Goal: Navigation & Orientation: Find specific page/section

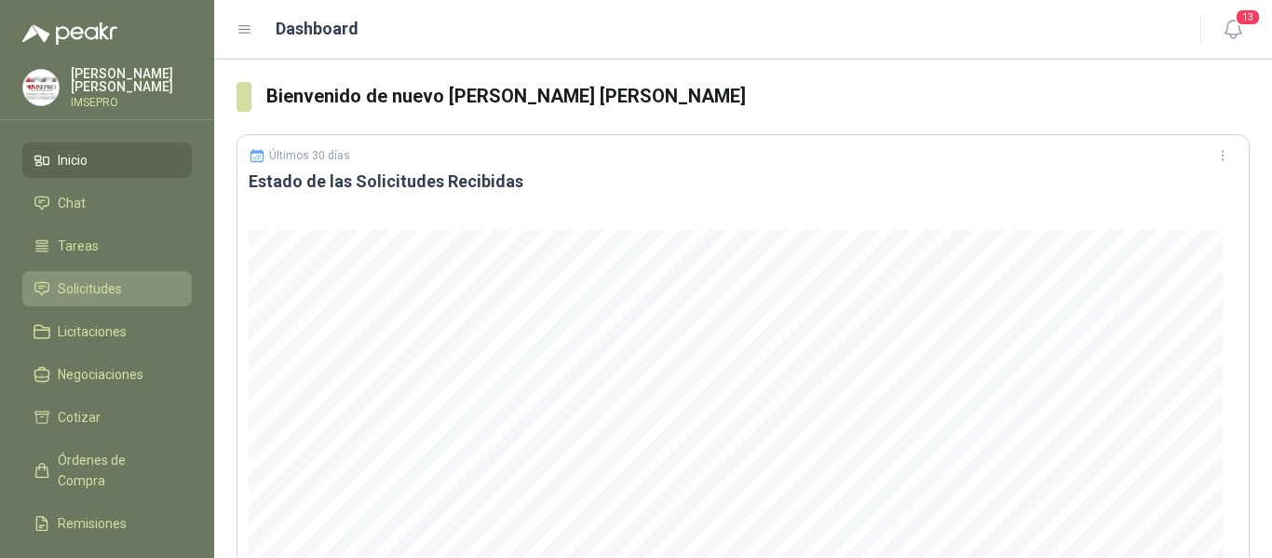
click at [123, 288] on li "Solicitudes" at bounding box center [107, 288] width 147 height 20
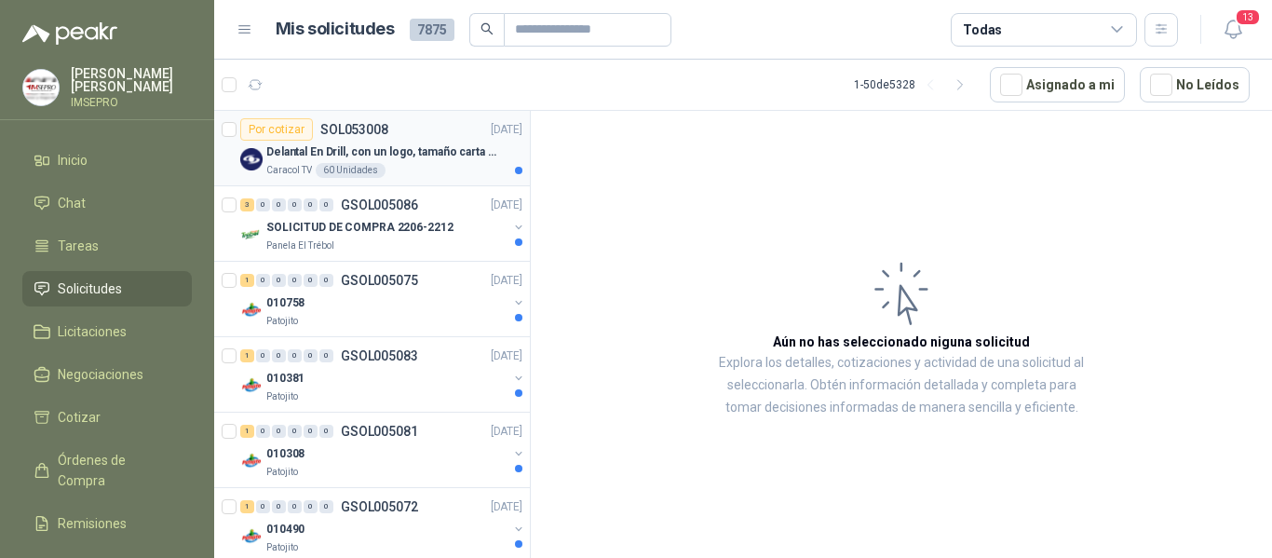
click at [418, 147] on p "Delantal En Drill, con un logo, tamaño carta 1 tinta (Se envia enlacen, como re…" at bounding box center [382, 152] width 232 height 18
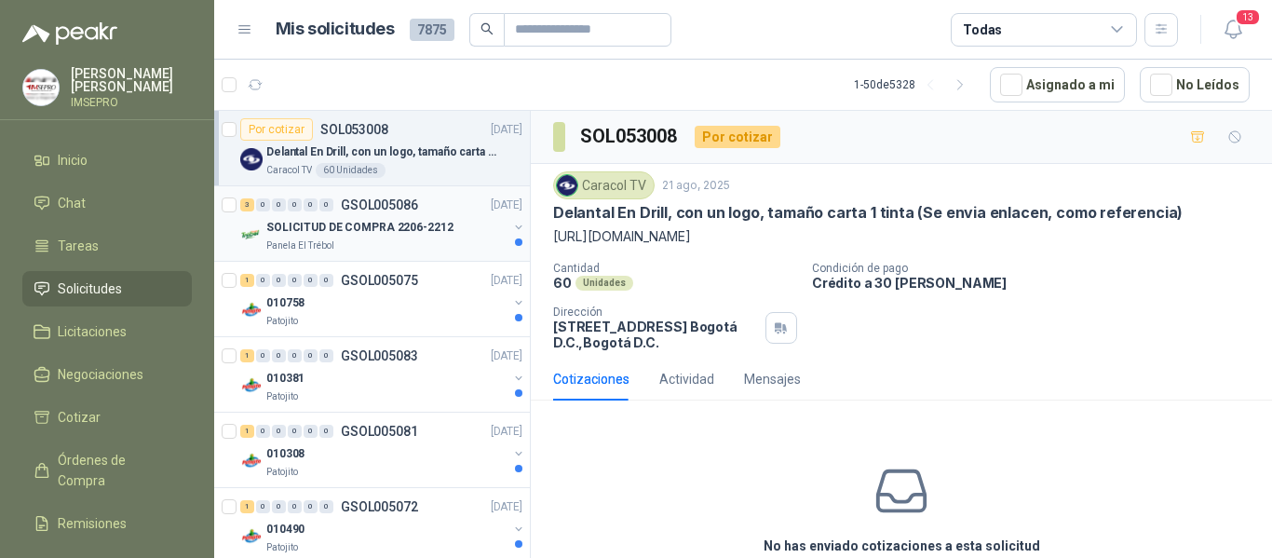
click at [415, 222] on p "SOLICITUD DE COMPRA 2206-2212" at bounding box center [359, 228] width 187 height 18
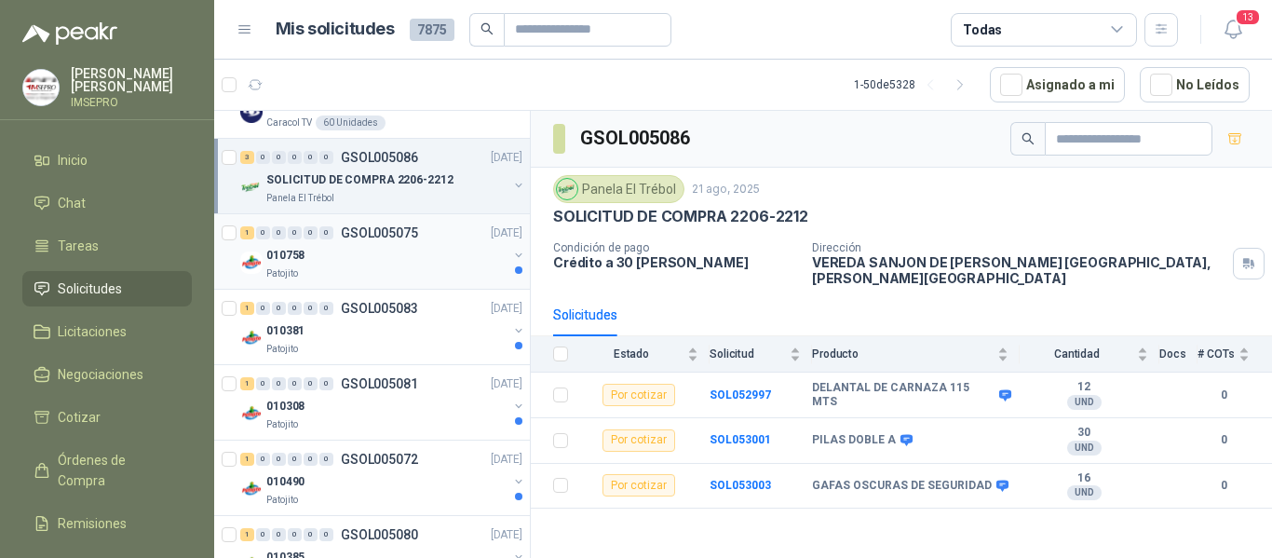
scroll to position [93, 0]
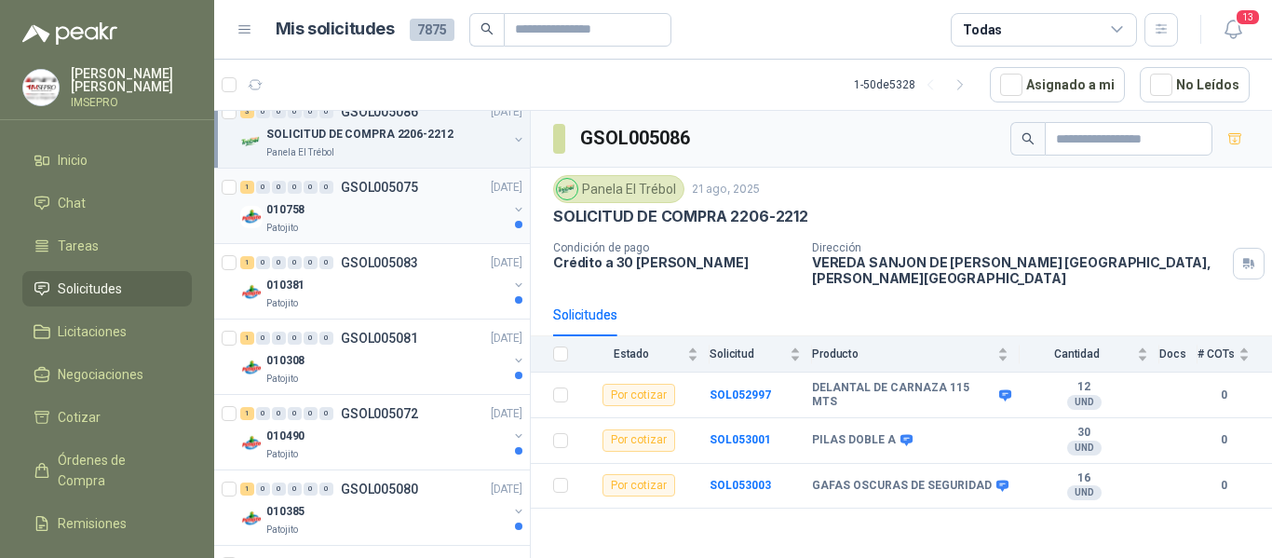
click at [414, 208] on div "010758" at bounding box center [386, 209] width 241 height 22
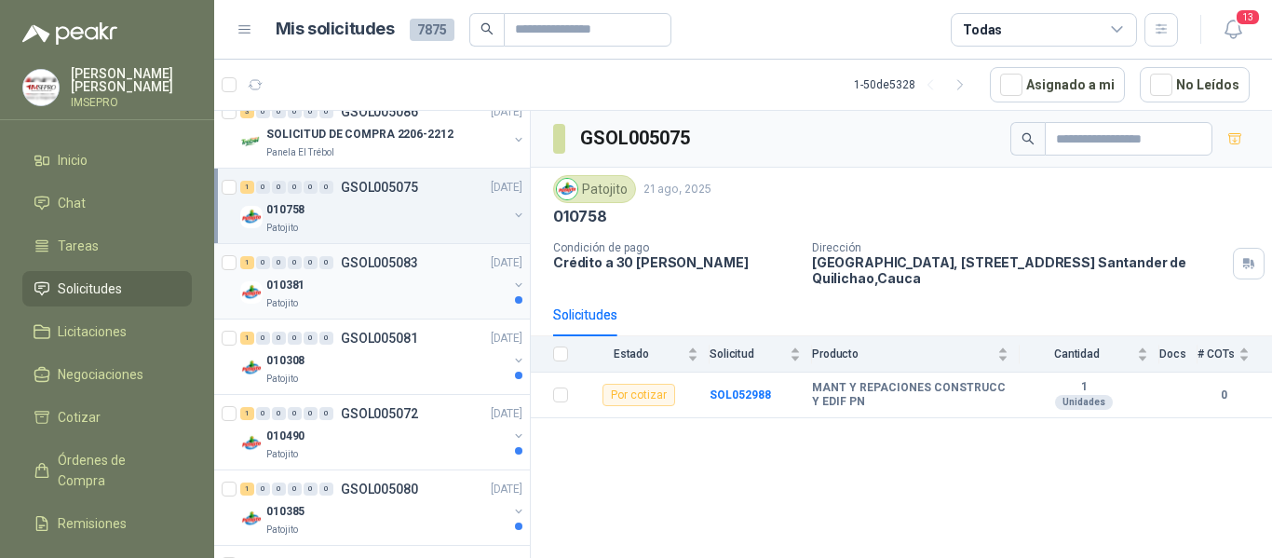
click at [413, 292] on div "010381" at bounding box center [386, 285] width 241 height 22
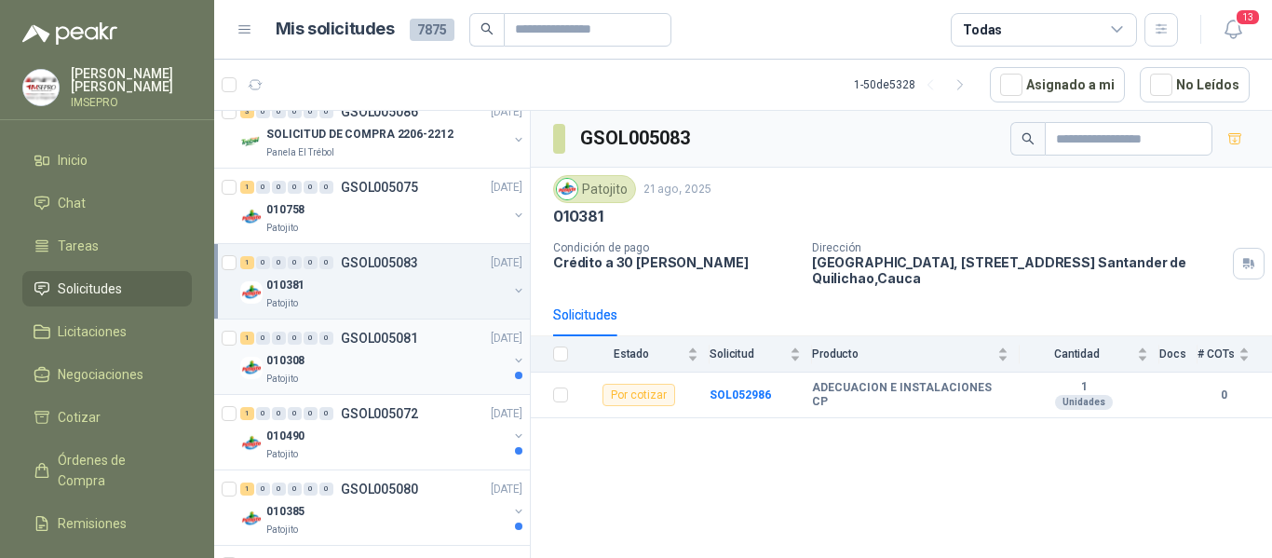
click at [417, 368] on div "010308" at bounding box center [386, 360] width 241 height 22
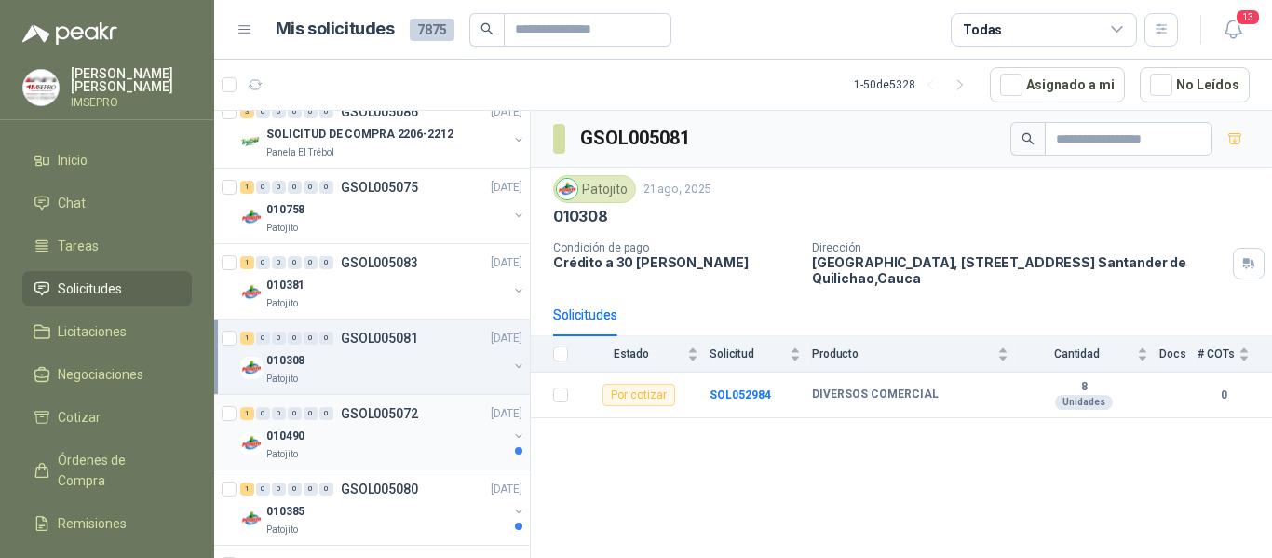
click at [435, 449] on div "Patojito" at bounding box center [386, 454] width 241 height 15
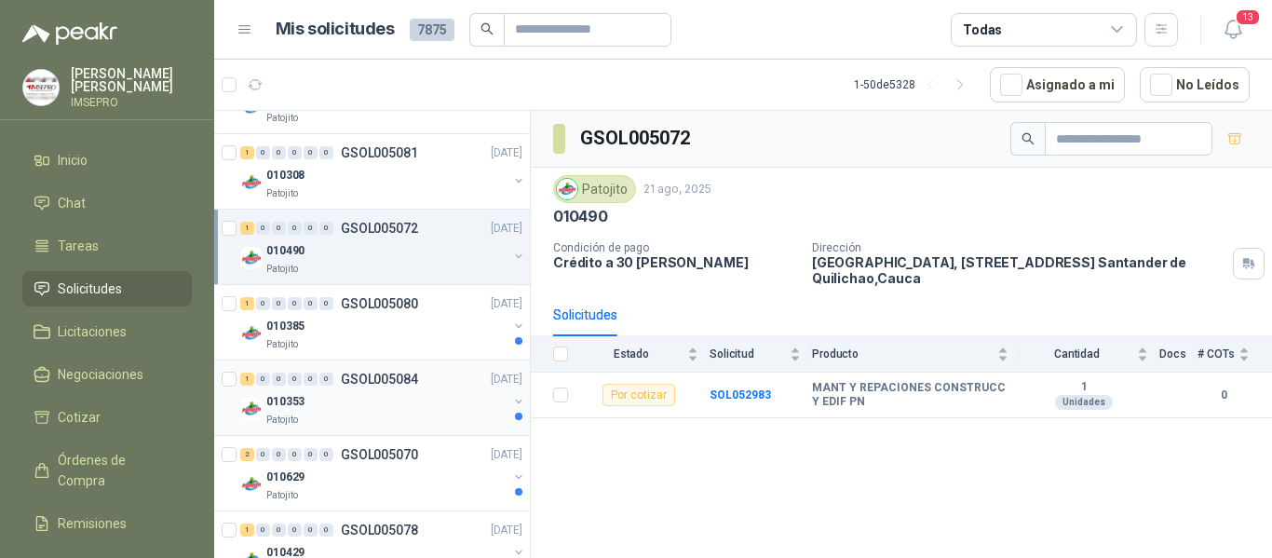
scroll to position [279, 0]
click at [425, 335] on div "010385" at bounding box center [386, 325] width 241 height 22
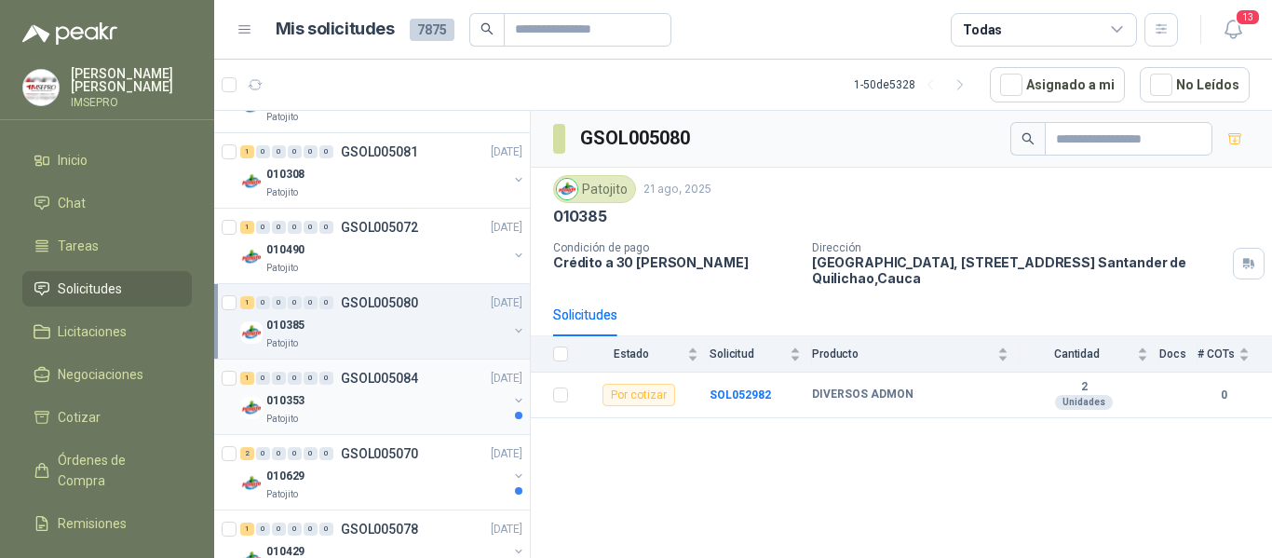
click at [431, 384] on div "1 0 0 0 0 0 GSOL005084 [DATE]" at bounding box center [383, 378] width 286 height 22
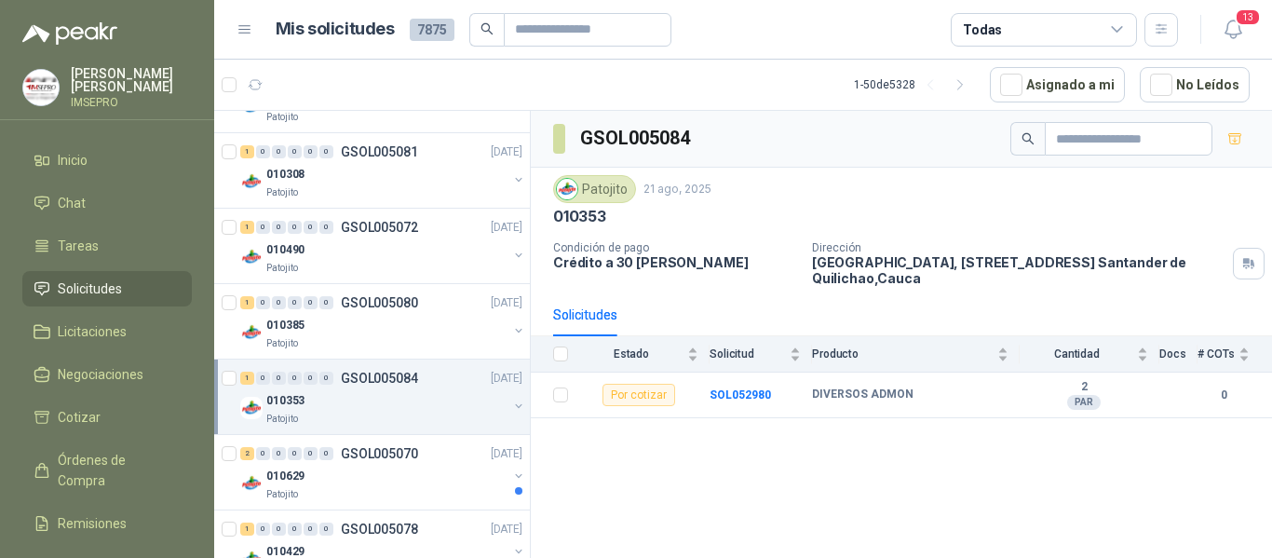
scroll to position [372, 0]
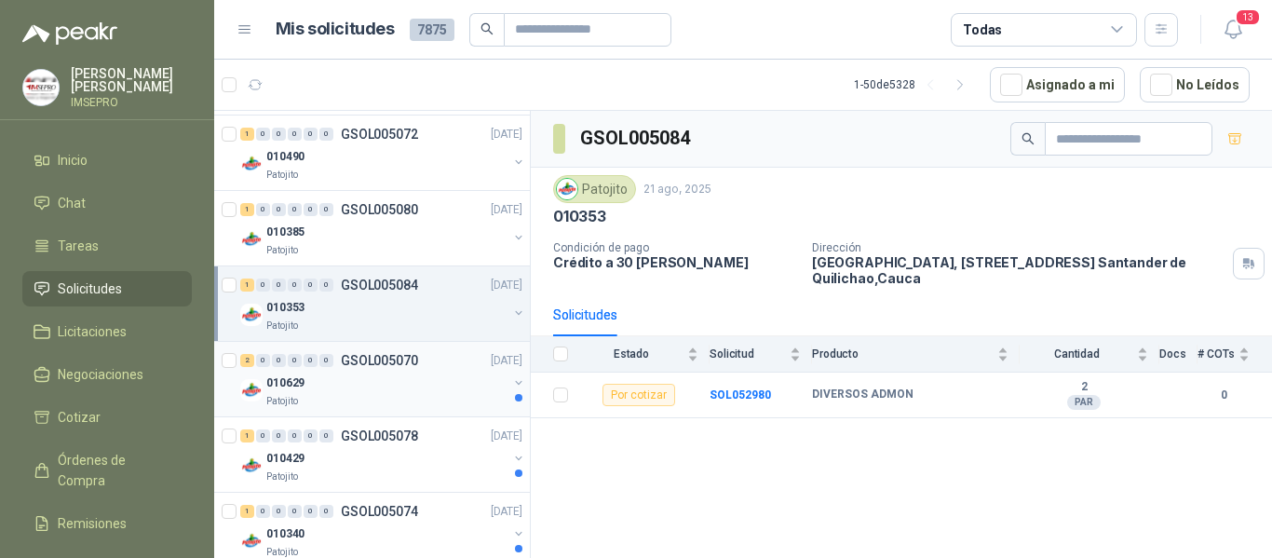
click at [421, 387] on div "010629" at bounding box center [386, 382] width 241 height 22
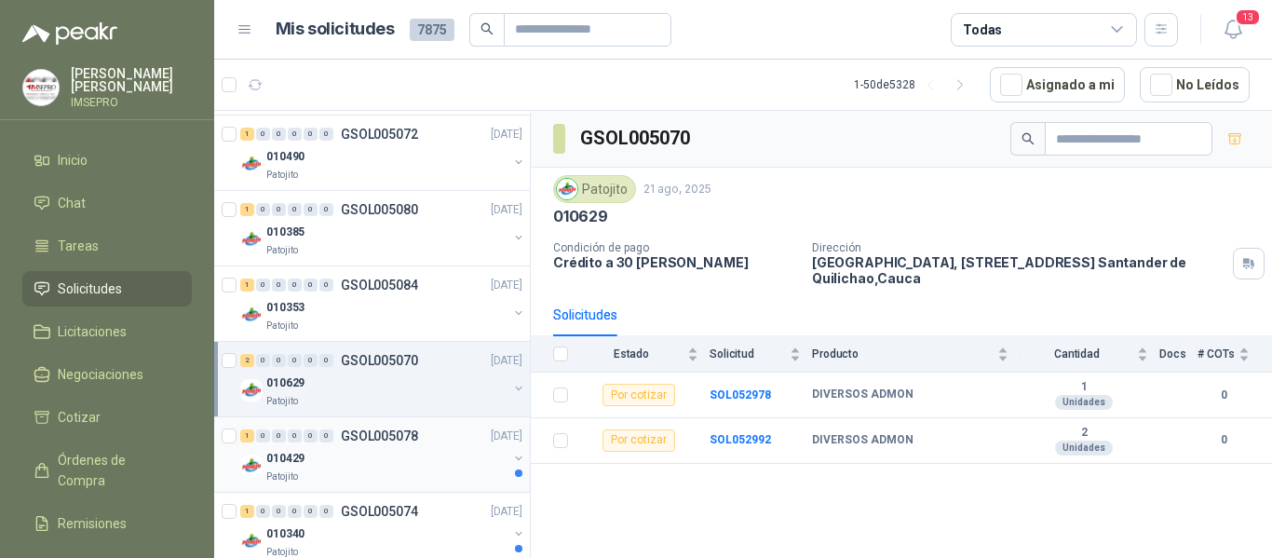
click at [431, 438] on div "1 0 0 0 0 0 GSOL005078 [DATE]" at bounding box center [383, 436] width 286 height 22
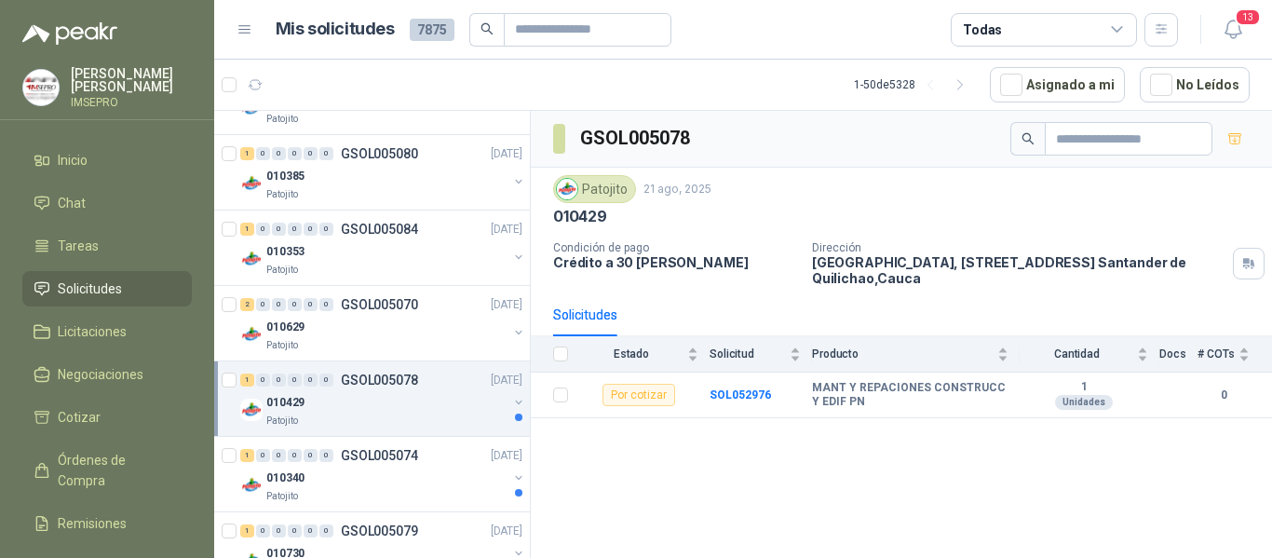
scroll to position [652, 0]
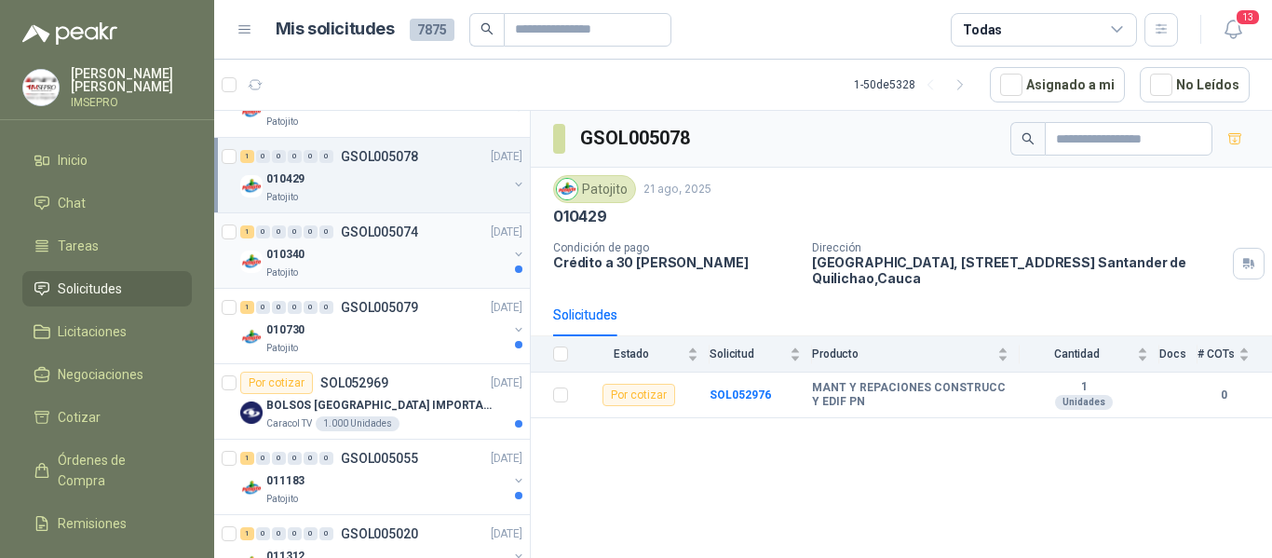
click at [402, 259] on div "010340" at bounding box center [386, 254] width 241 height 22
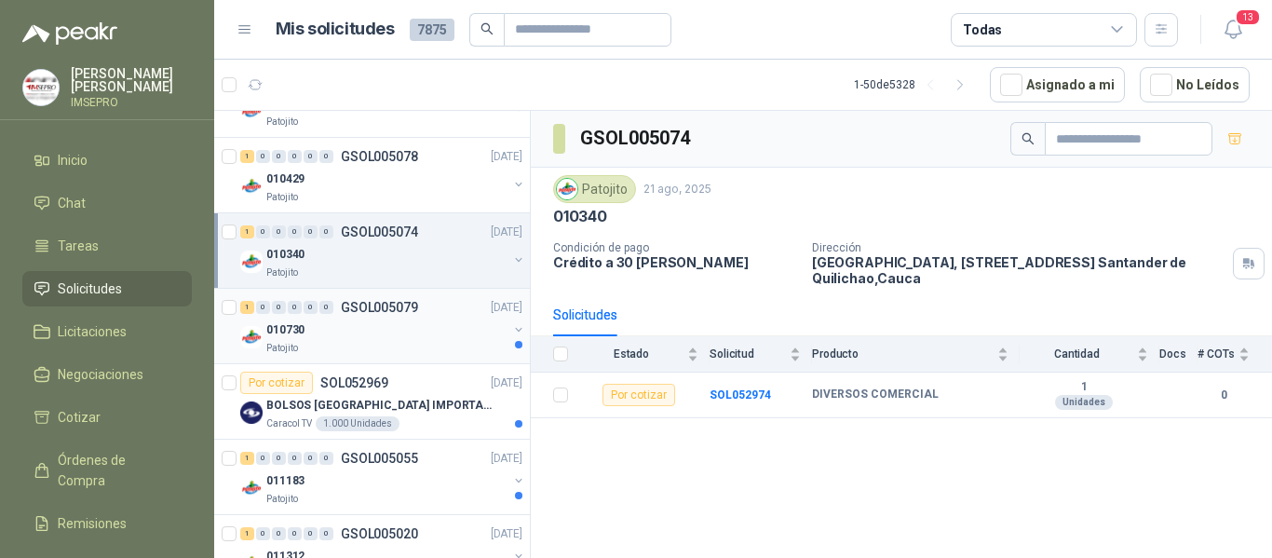
click at [408, 323] on div "010730" at bounding box center [386, 329] width 241 height 22
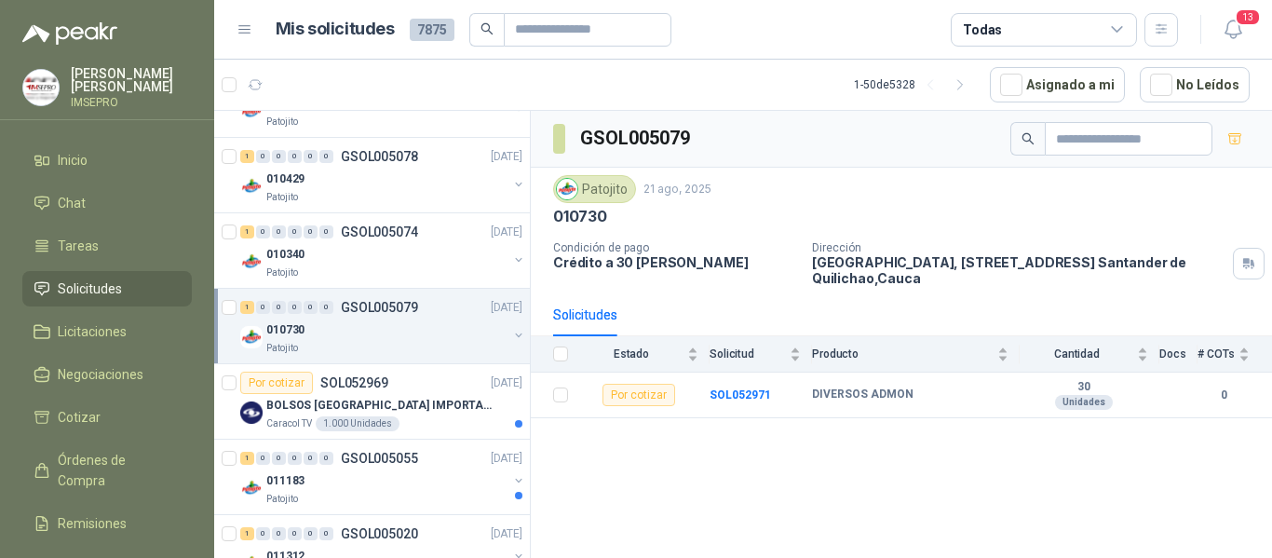
scroll to position [745, 0]
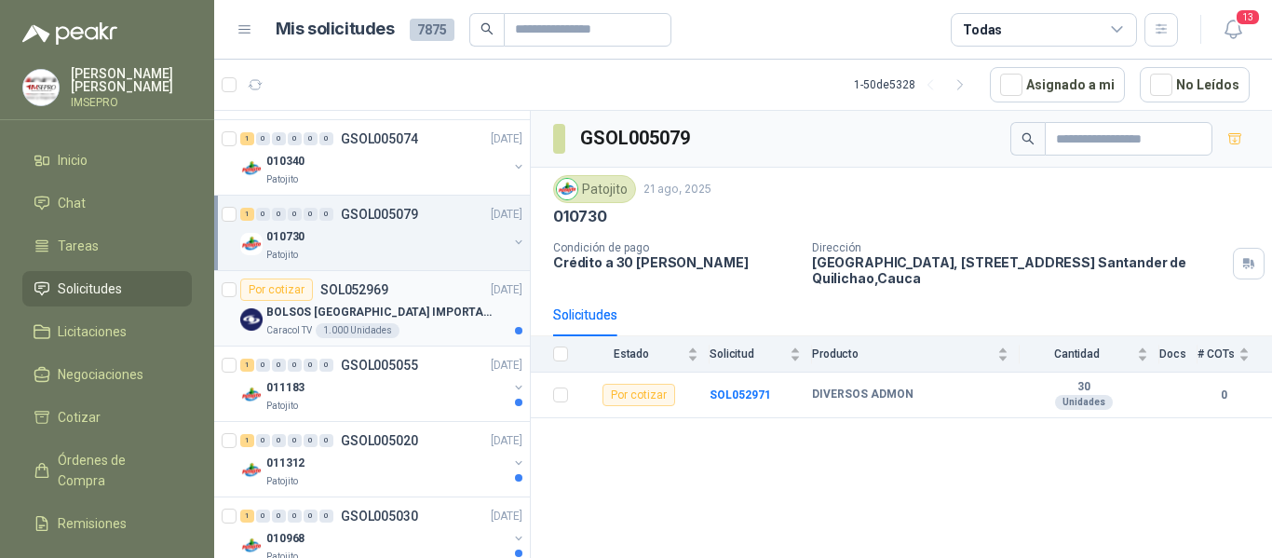
click at [408, 320] on p "BOLSOS [GEOGRAPHIC_DATA] IMPORTADO [GEOGRAPHIC_DATA]-397-1" at bounding box center [382, 312] width 232 height 18
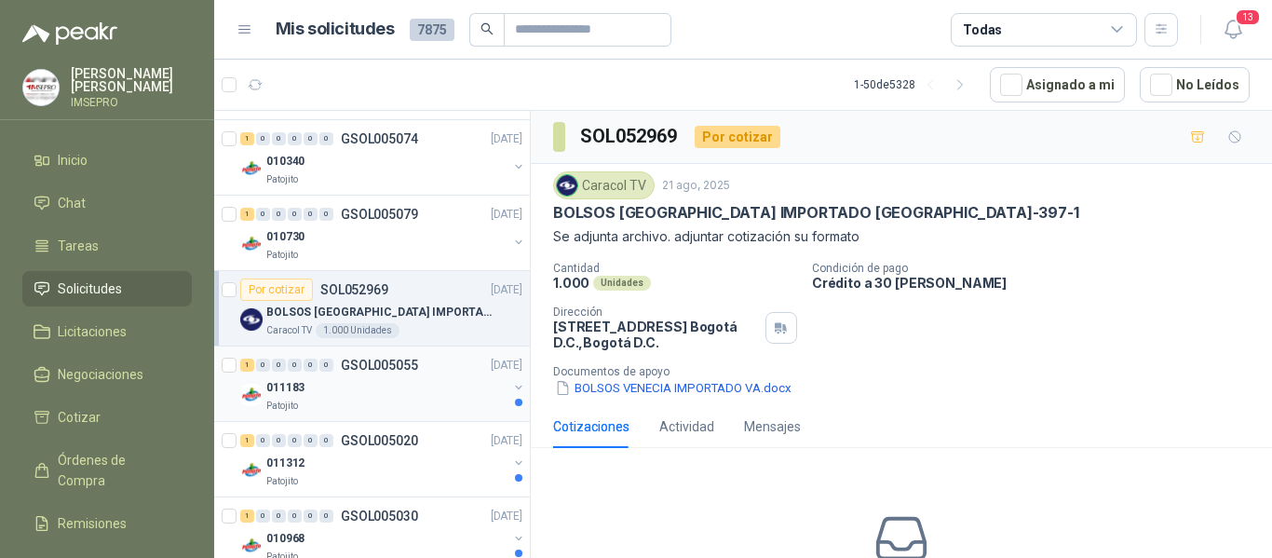
click at [407, 384] on div "011183" at bounding box center [386, 387] width 241 height 22
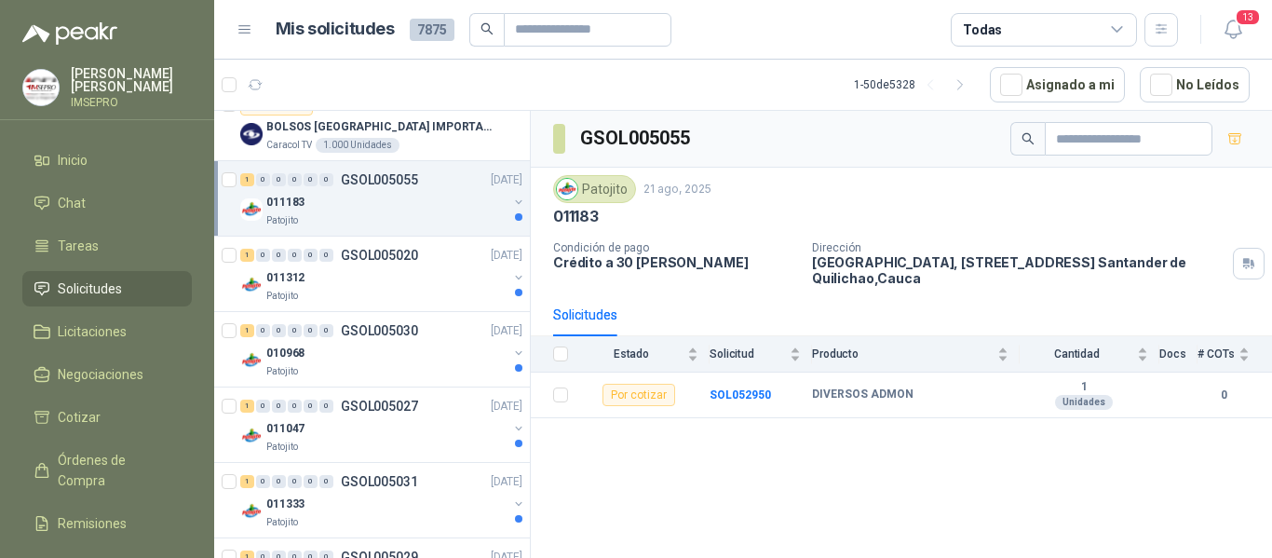
scroll to position [931, 0]
click at [417, 357] on div "010968" at bounding box center [386, 352] width 241 height 22
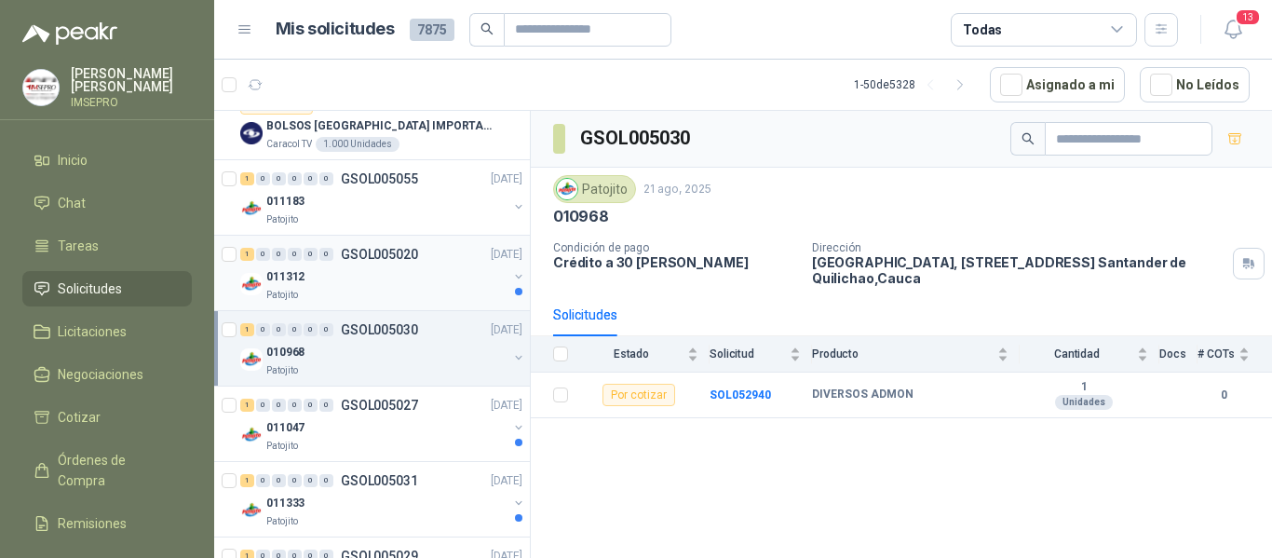
click at [403, 296] on div "Patojito" at bounding box center [386, 295] width 241 height 15
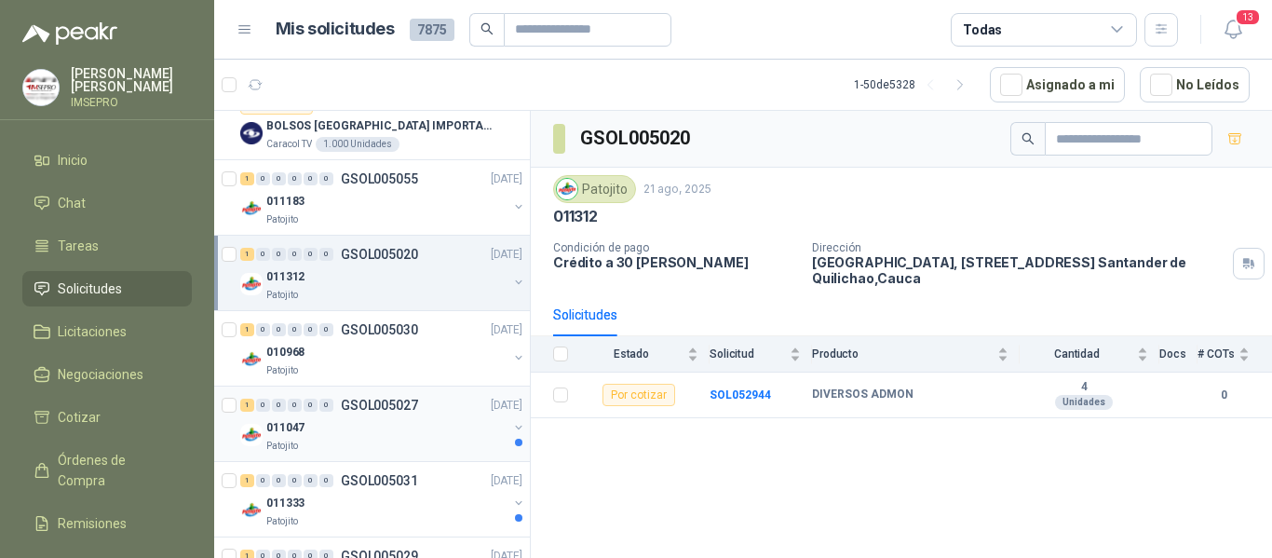
click at [417, 437] on div "011047" at bounding box center [386, 427] width 241 height 22
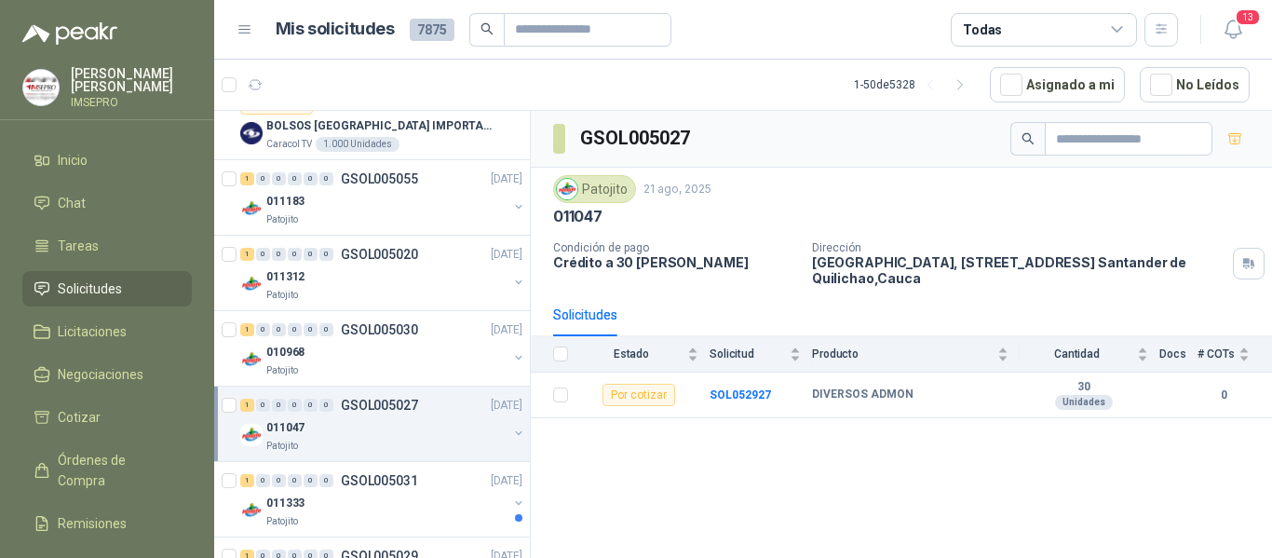
scroll to position [1024, 0]
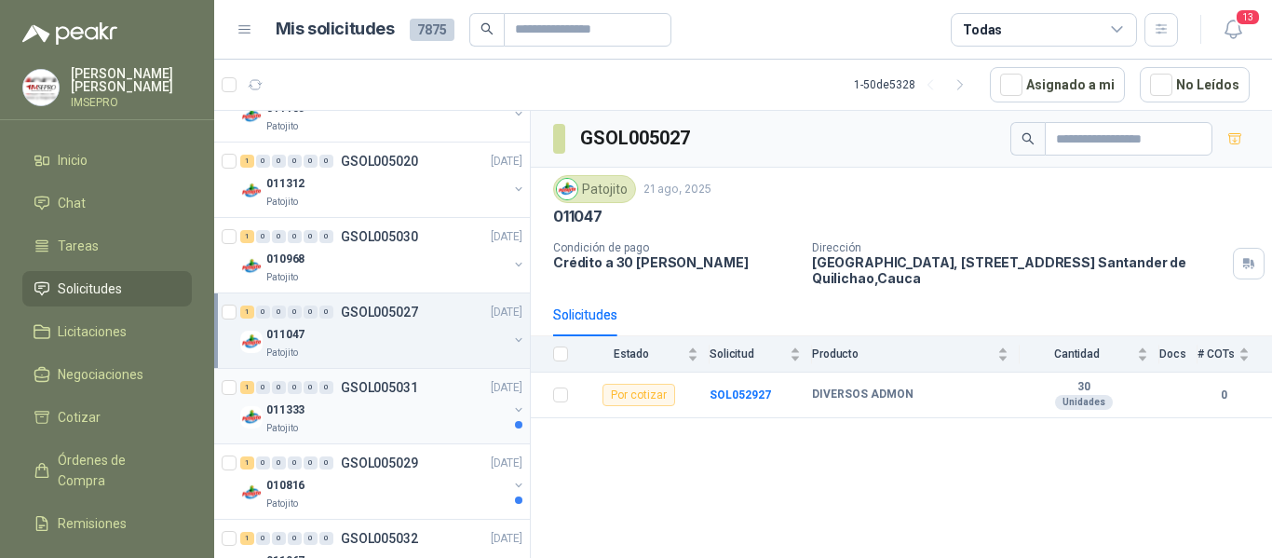
click at [418, 406] on div "011333" at bounding box center [386, 409] width 241 height 22
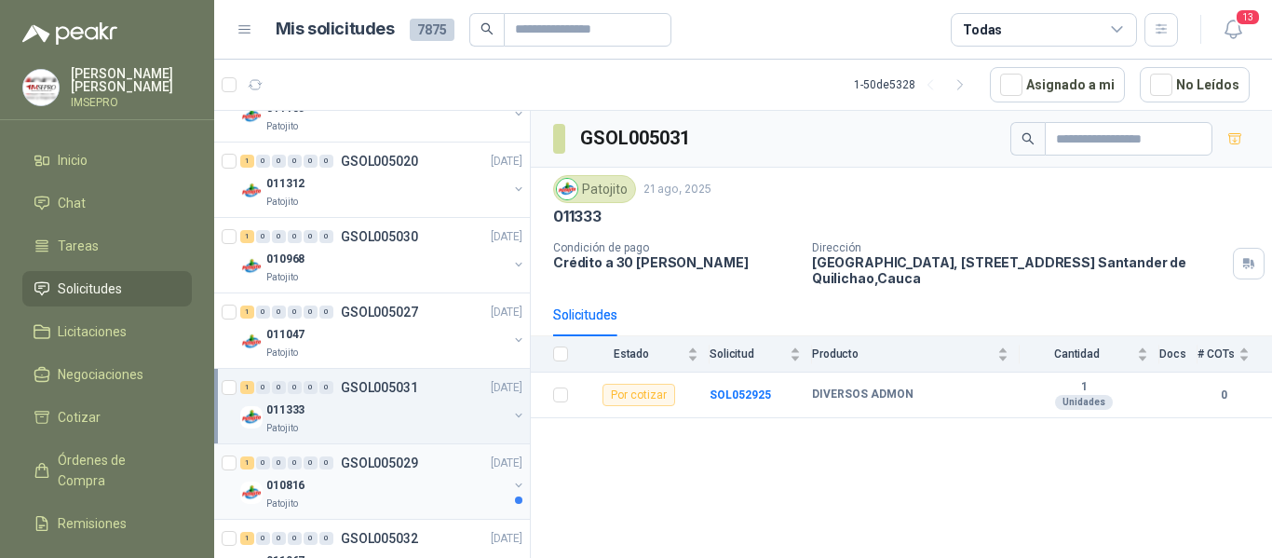
click at [398, 457] on p "GSOL005029" at bounding box center [379, 462] width 77 height 13
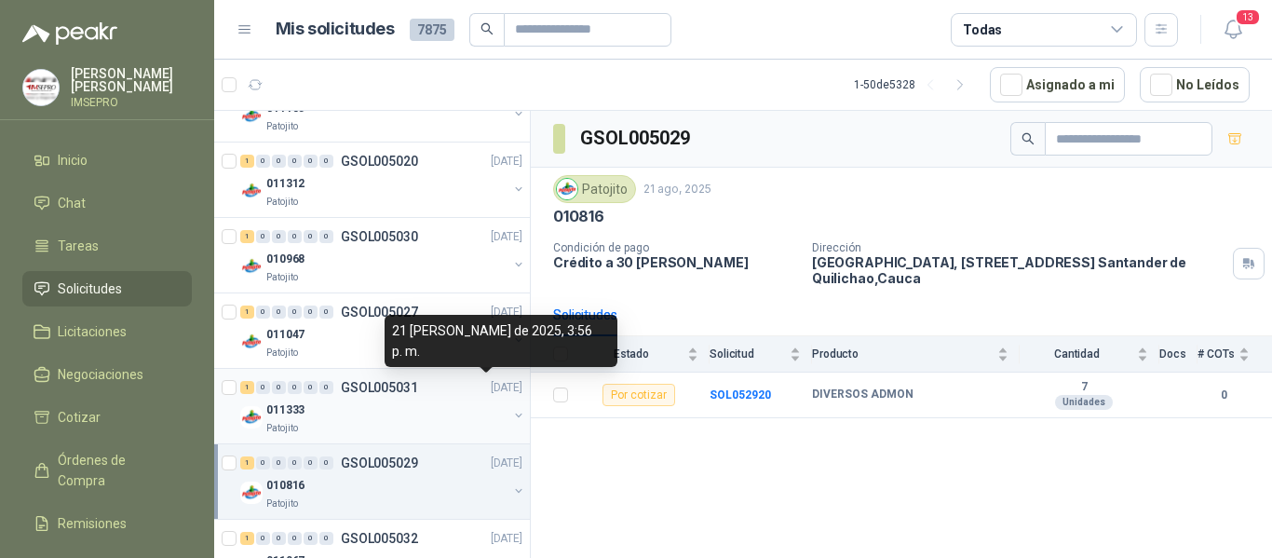
scroll to position [1210, 0]
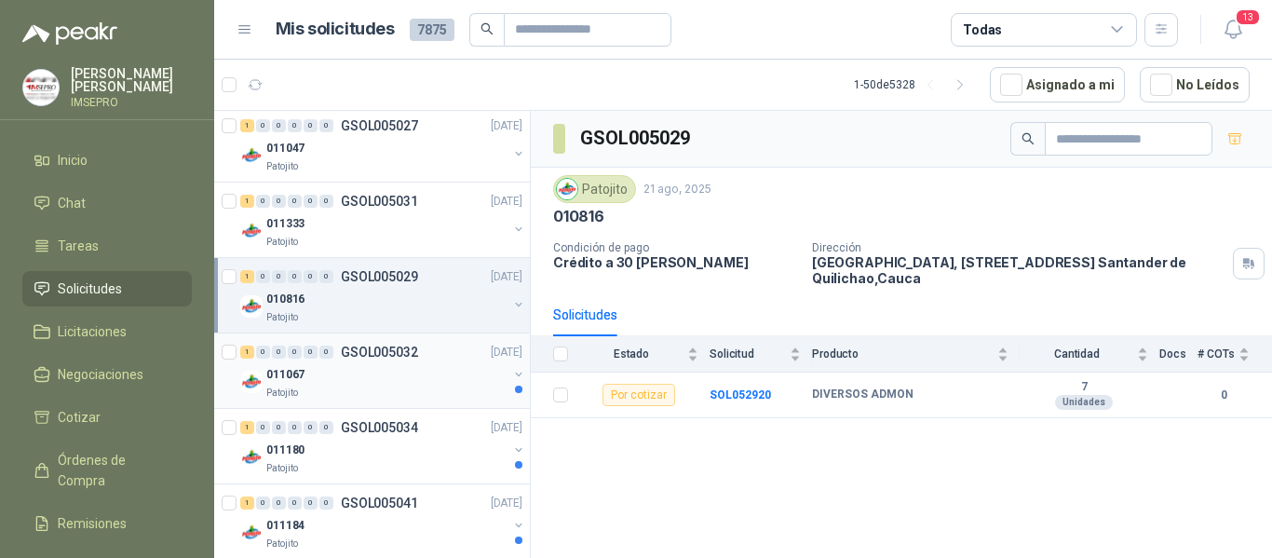
click at [388, 363] on div "011067" at bounding box center [386, 374] width 241 height 22
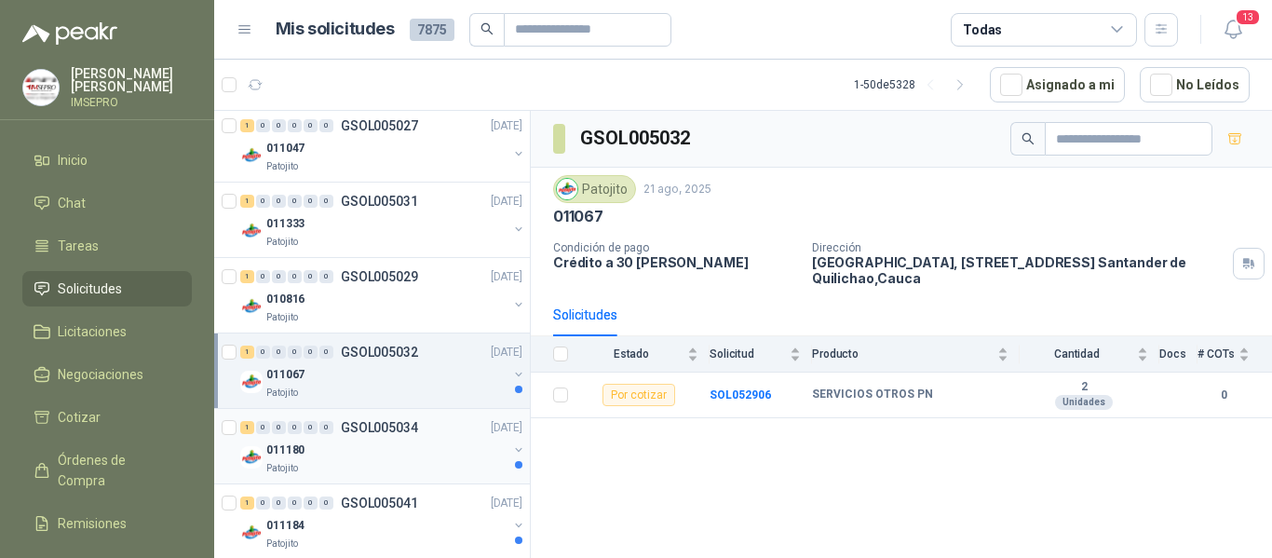
click at [400, 444] on div "011180" at bounding box center [386, 449] width 241 height 22
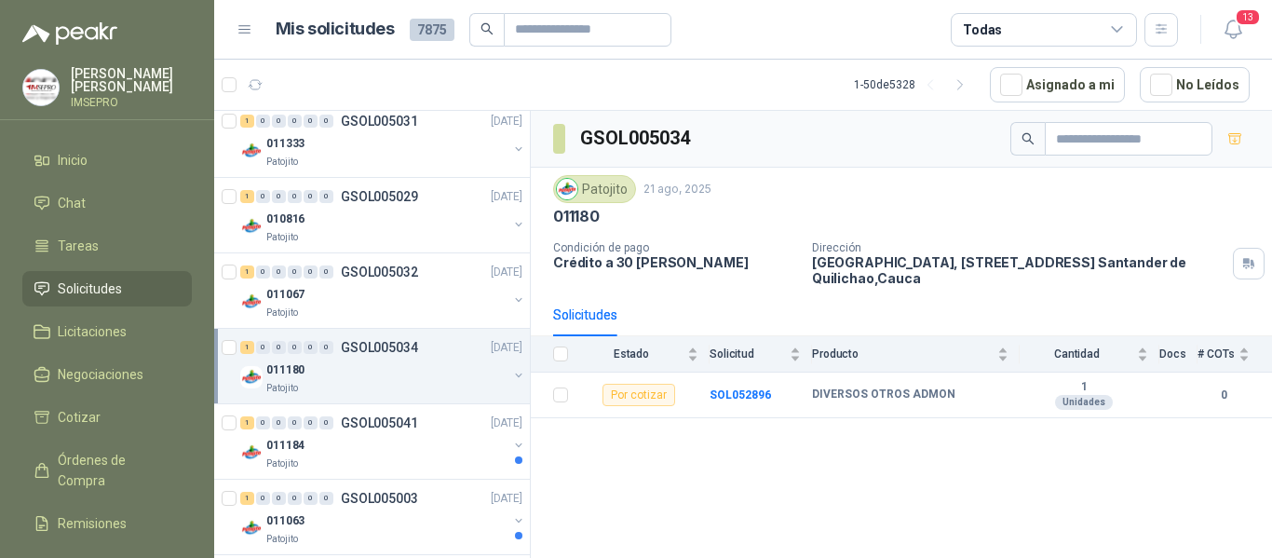
scroll to position [1396, 0]
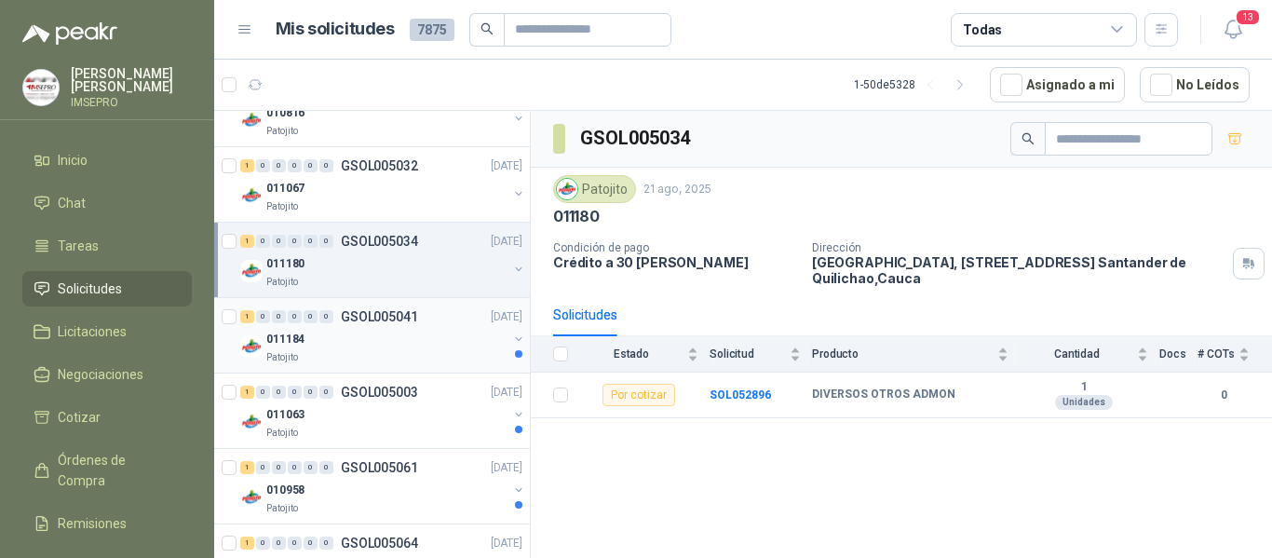
click at [403, 336] on div "011184" at bounding box center [386, 339] width 241 height 22
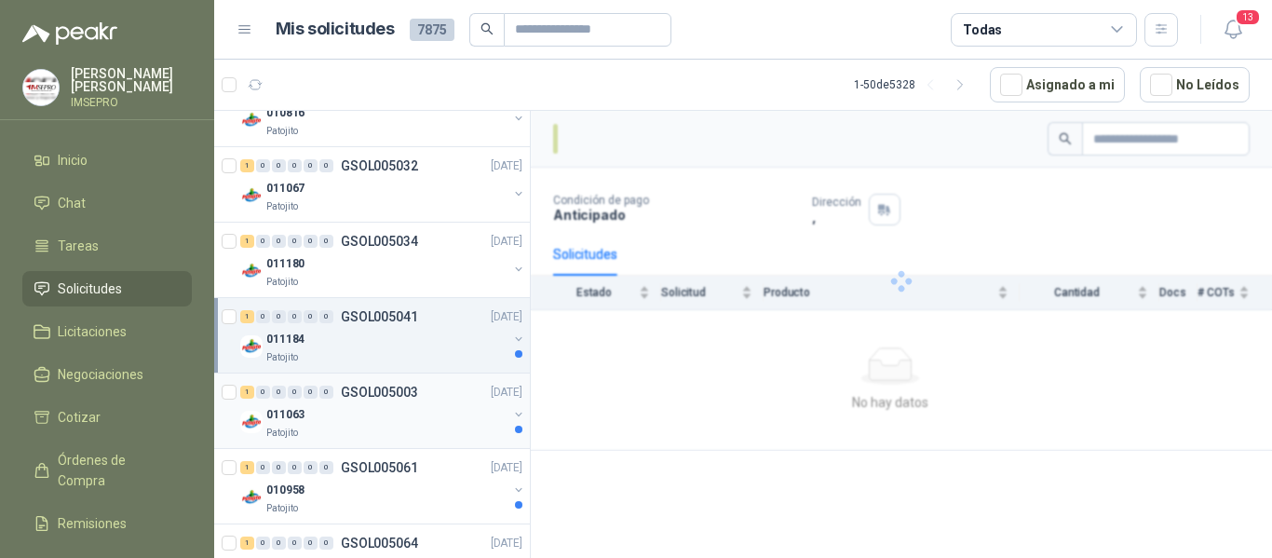
click at [396, 423] on div "011063" at bounding box center [386, 414] width 241 height 22
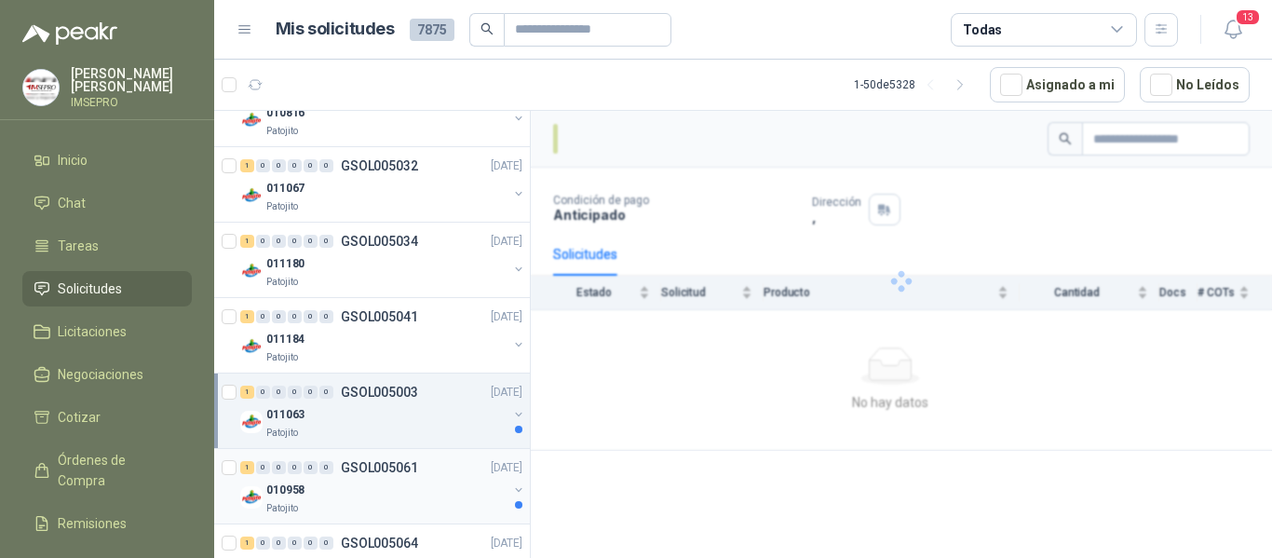
click at [397, 465] on p "GSOL005061" at bounding box center [379, 467] width 77 height 13
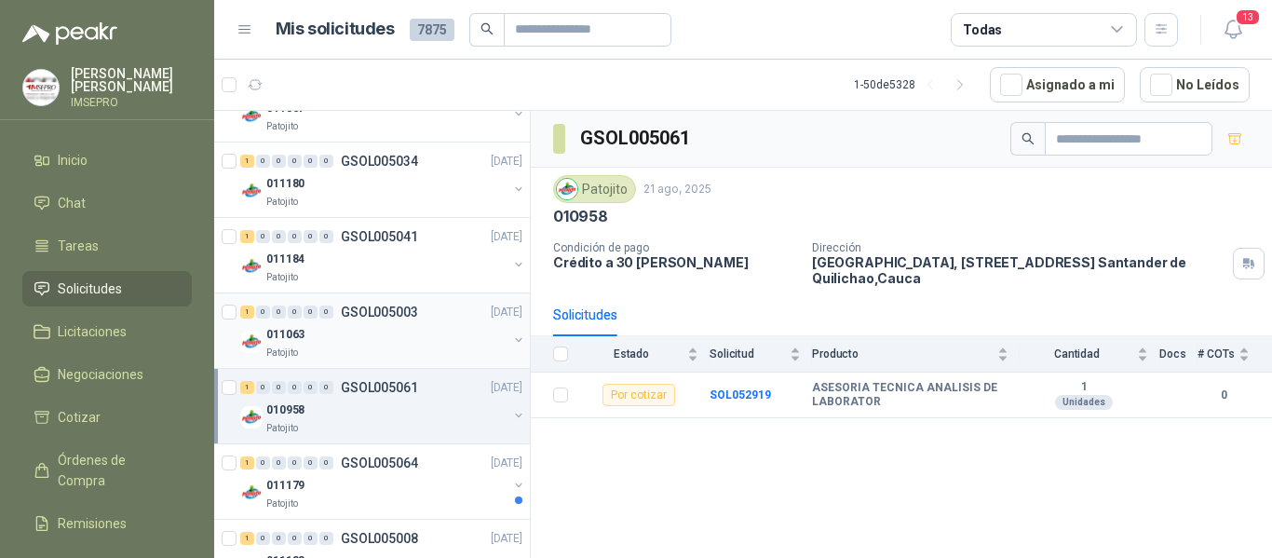
scroll to position [1583, 0]
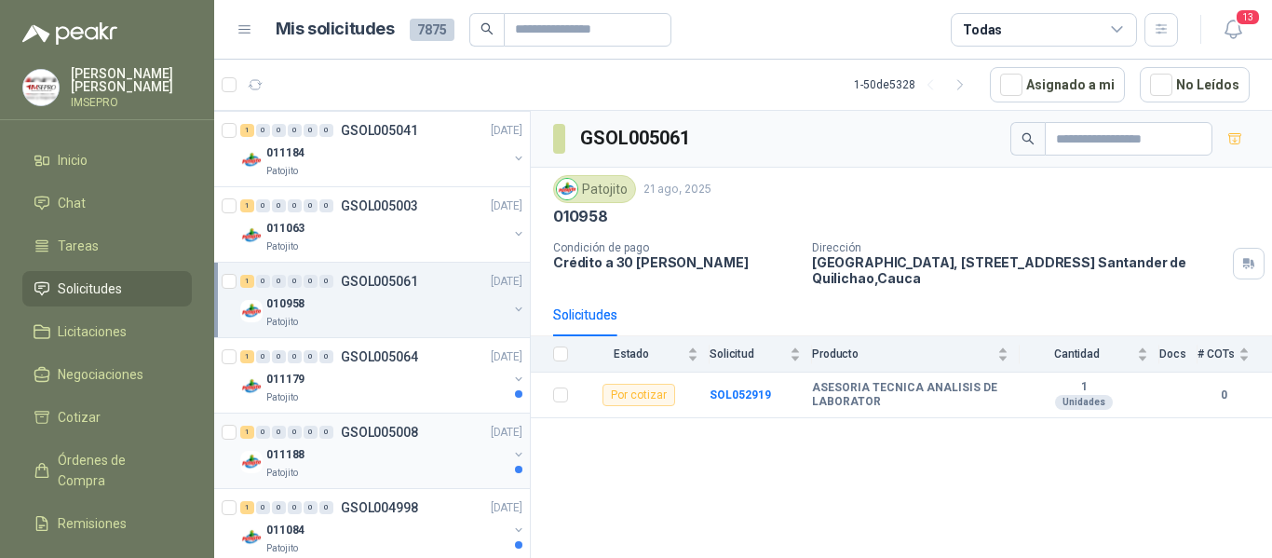
click at [424, 445] on div "011188" at bounding box center [386, 454] width 241 height 22
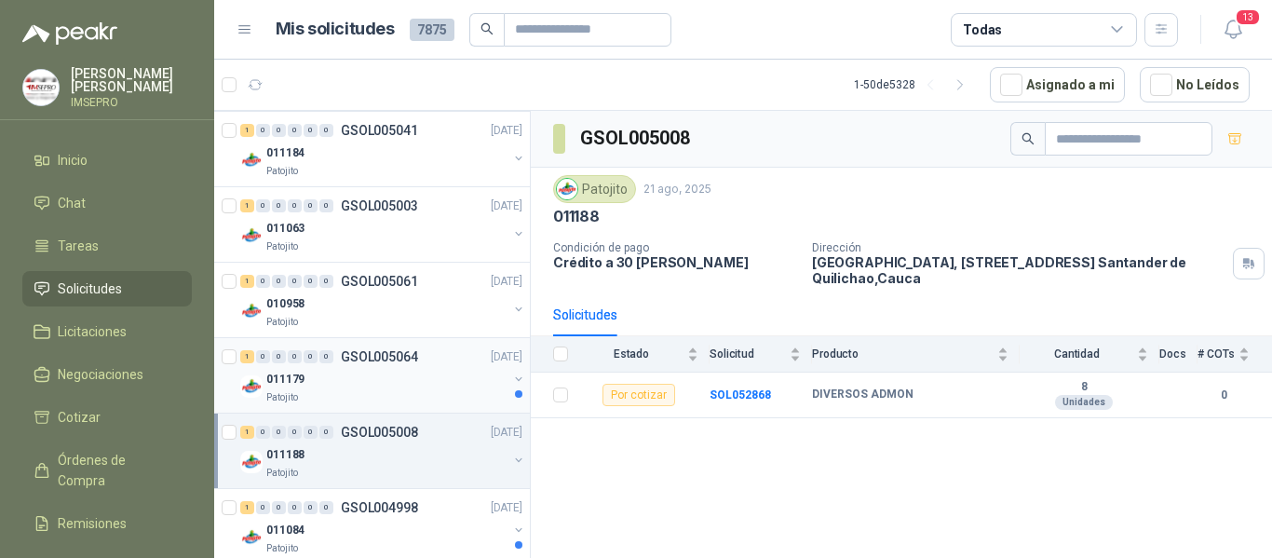
click at [422, 377] on div "011179" at bounding box center [386, 379] width 241 height 22
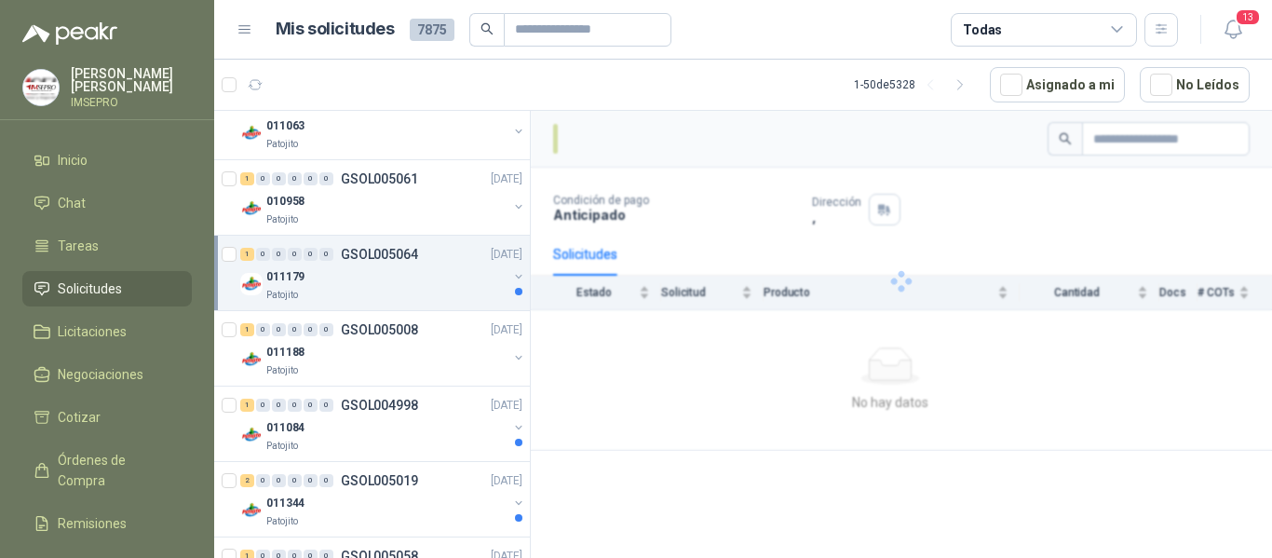
scroll to position [1769, 0]
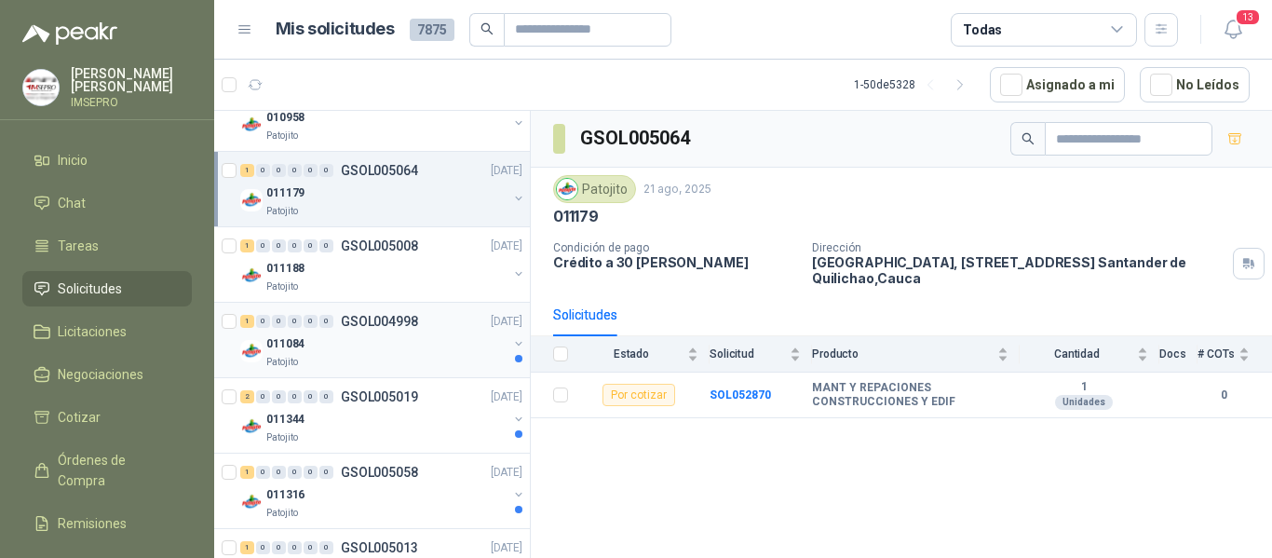
click at [413, 339] on div "011084" at bounding box center [386, 343] width 241 height 22
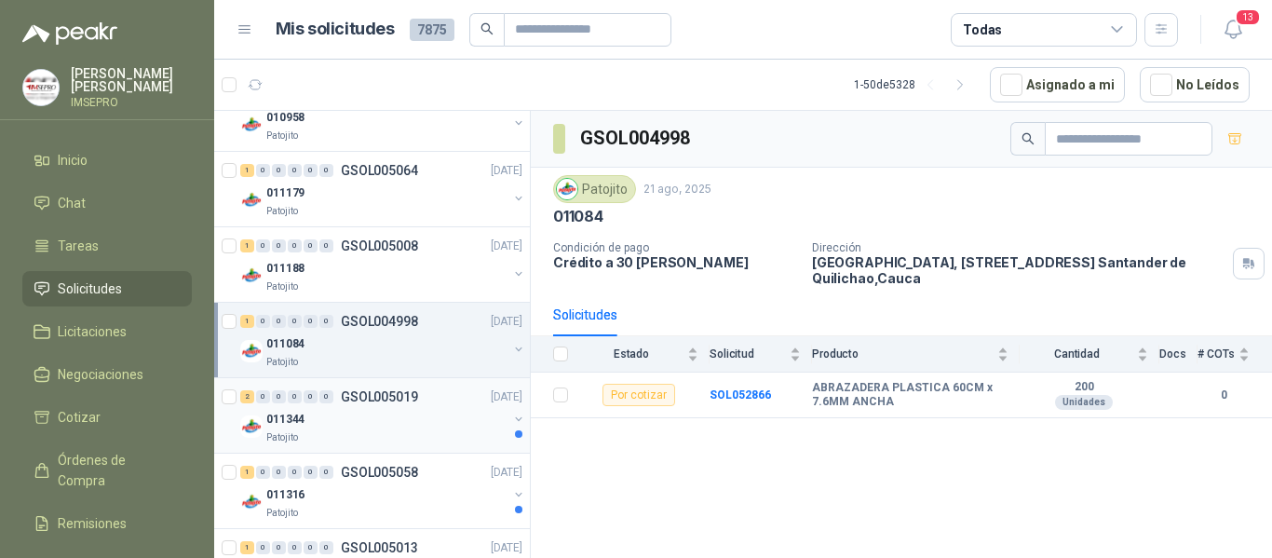
click at [430, 418] on div "011344" at bounding box center [386, 419] width 241 height 22
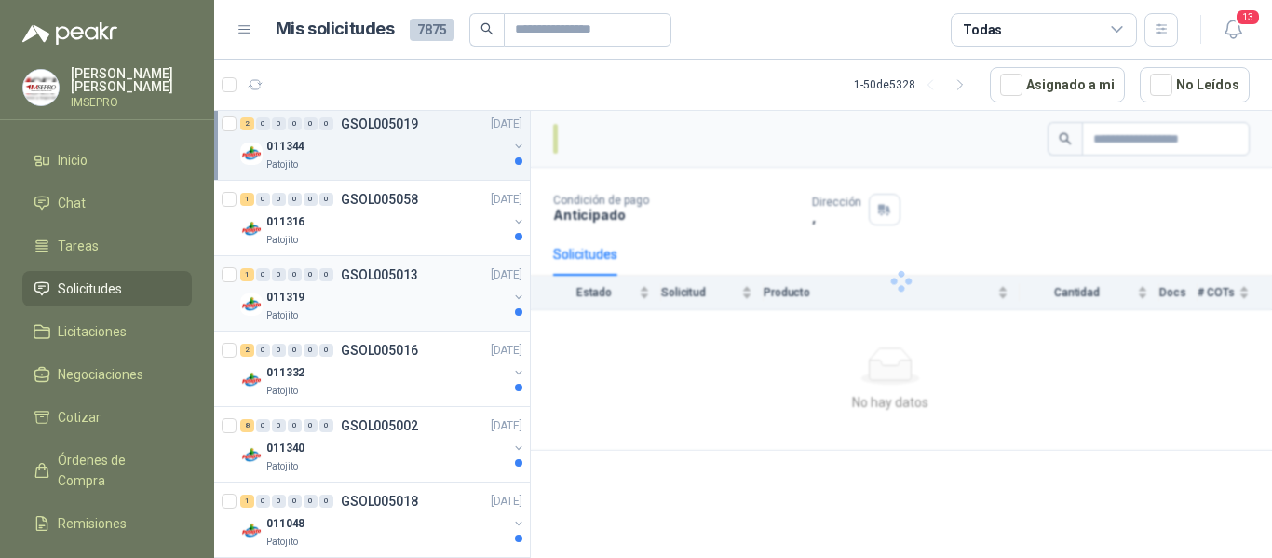
scroll to position [2048, 0]
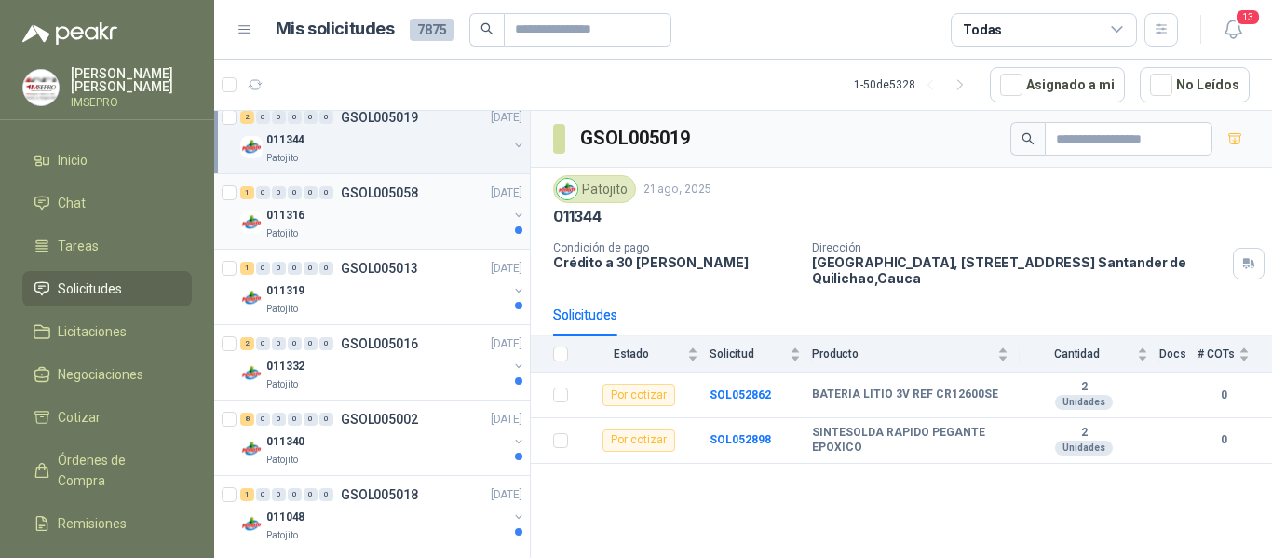
click at [410, 217] on div "011316" at bounding box center [386, 215] width 241 height 22
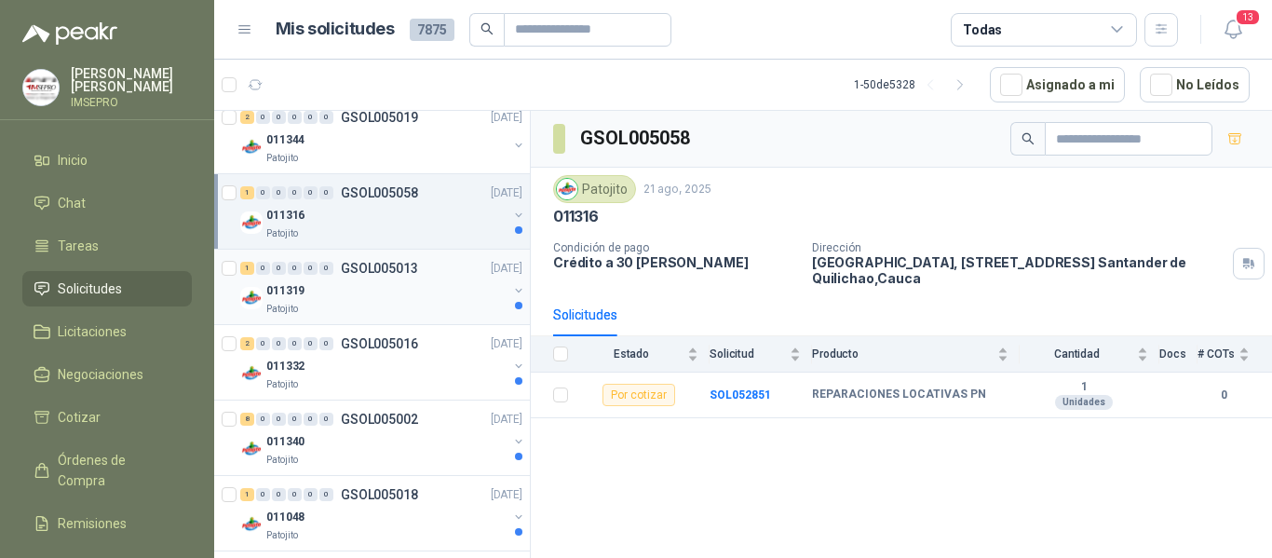
click at [405, 294] on div "011319" at bounding box center [386, 290] width 241 height 22
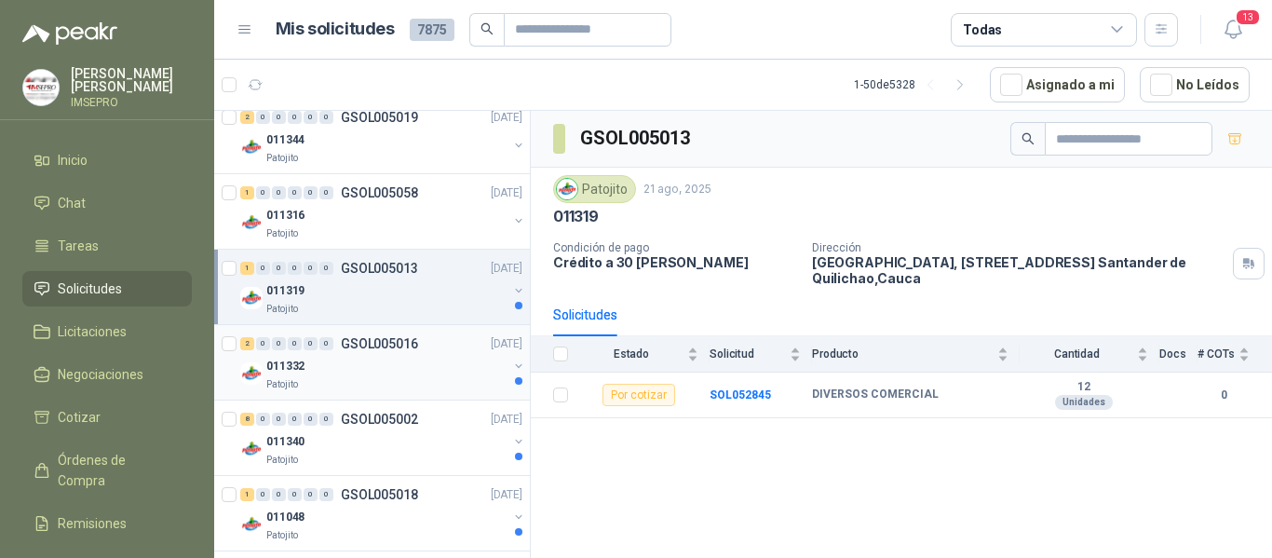
click at [402, 350] on p "GSOL005016" at bounding box center [379, 343] width 77 height 13
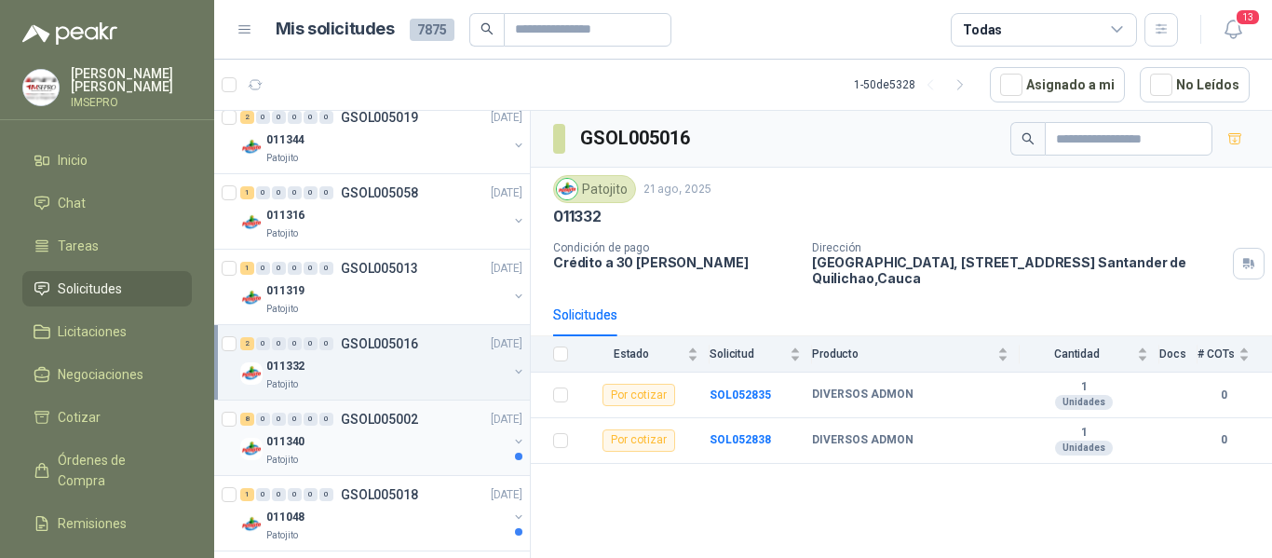
click at [408, 434] on div "011340" at bounding box center [386, 441] width 241 height 22
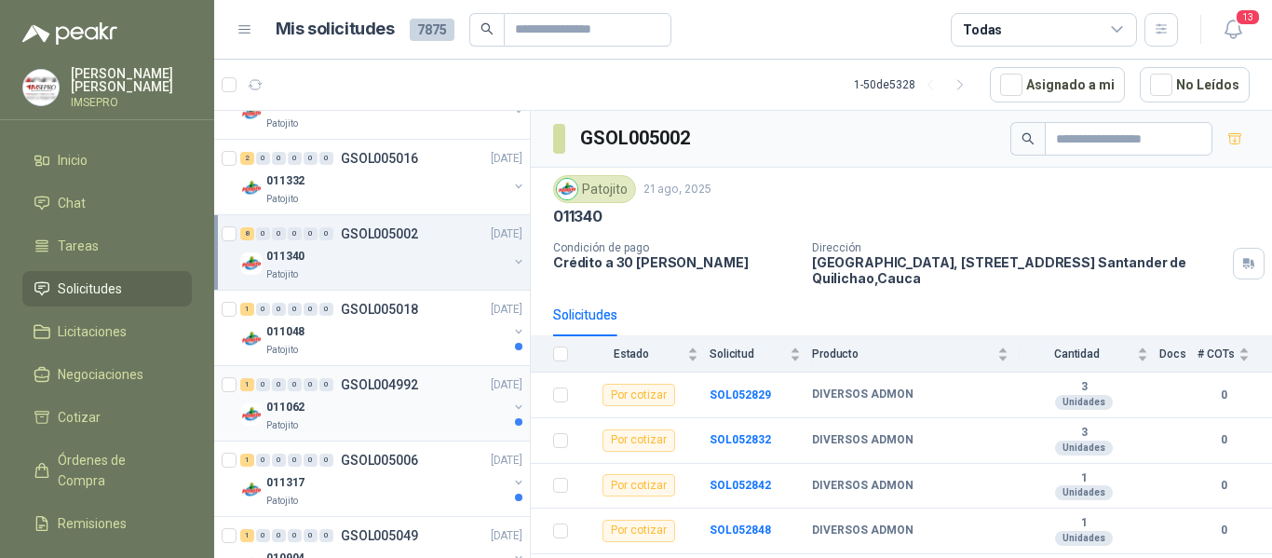
scroll to position [2234, 0]
click at [394, 388] on p "GSOL004992" at bounding box center [379, 383] width 77 height 13
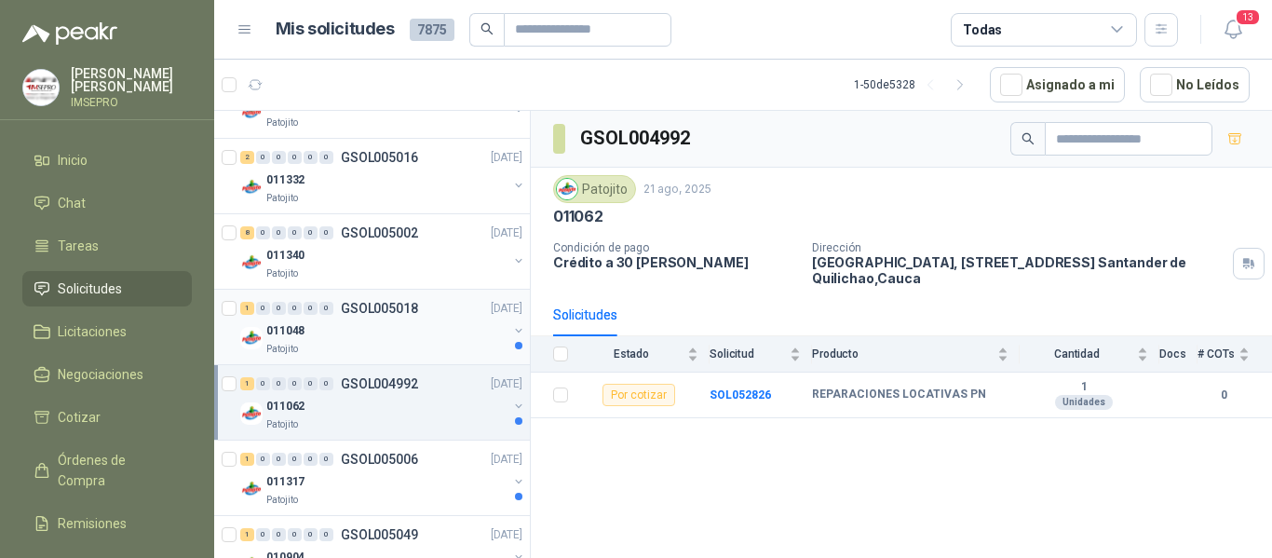
click at [384, 335] on div "011048" at bounding box center [386, 330] width 241 height 22
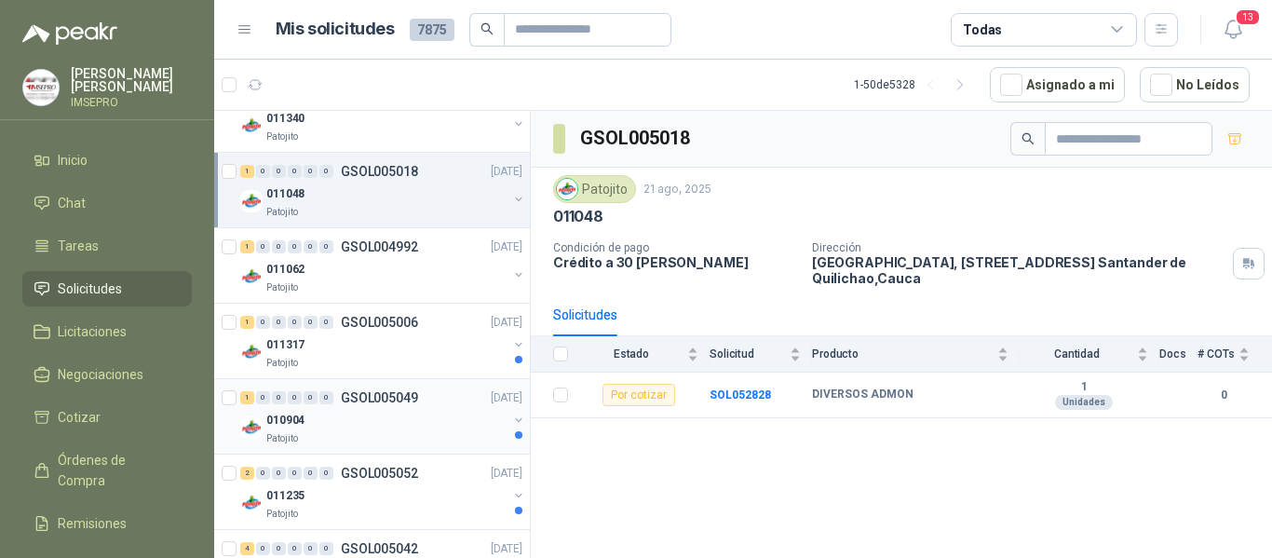
scroll to position [2421, 0]
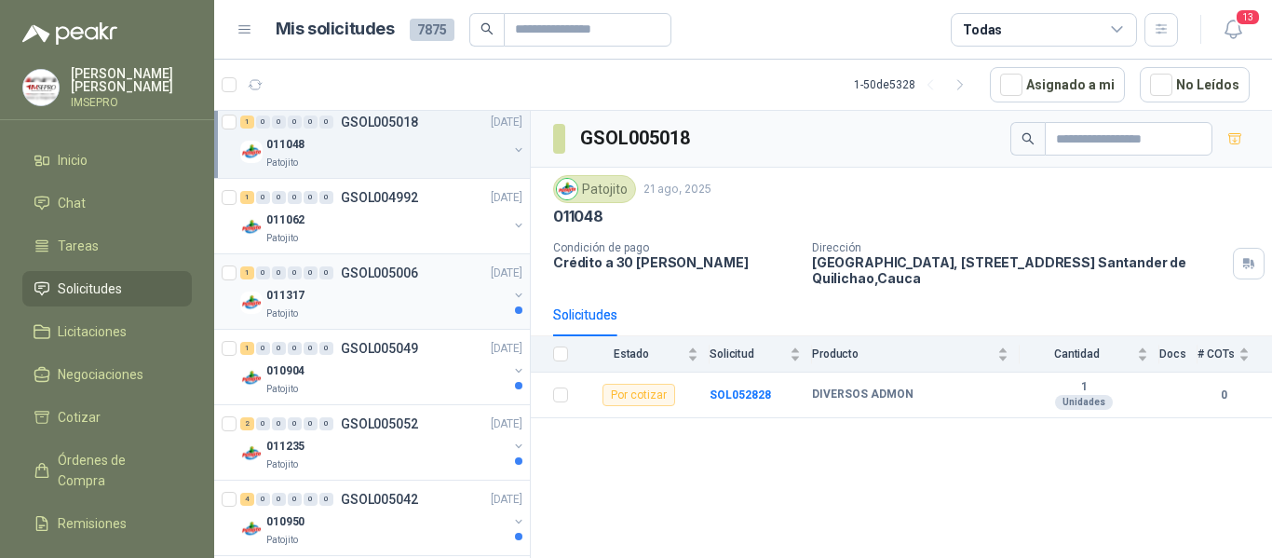
click at [389, 294] on div "011317" at bounding box center [386, 295] width 241 height 22
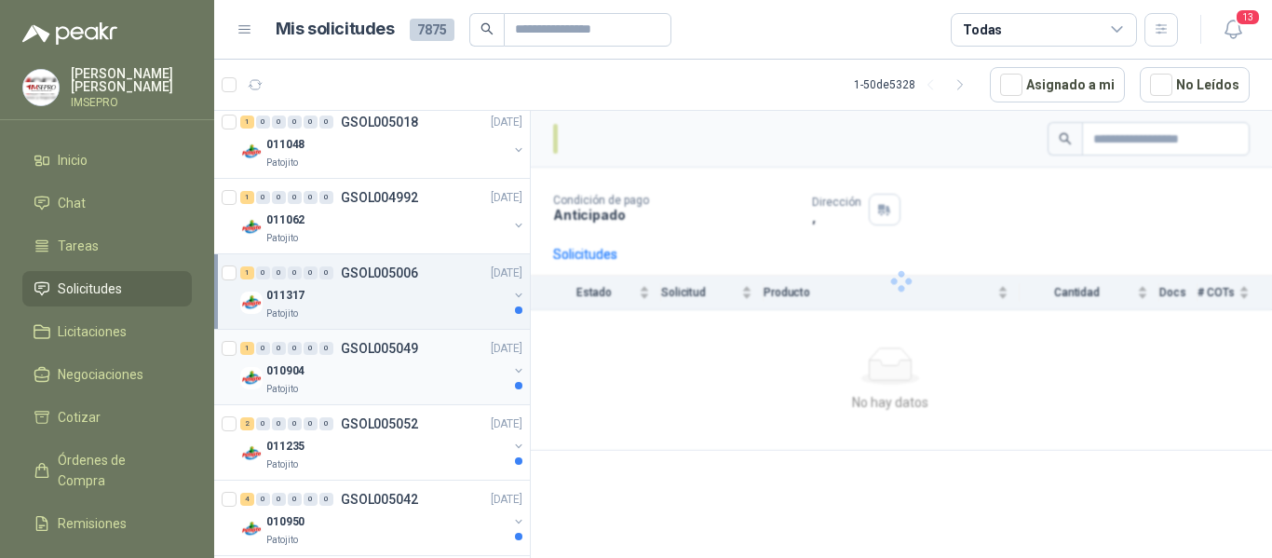
click at [384, 370] on div "010904" at bounding box center [386, 370] width 241 height 22
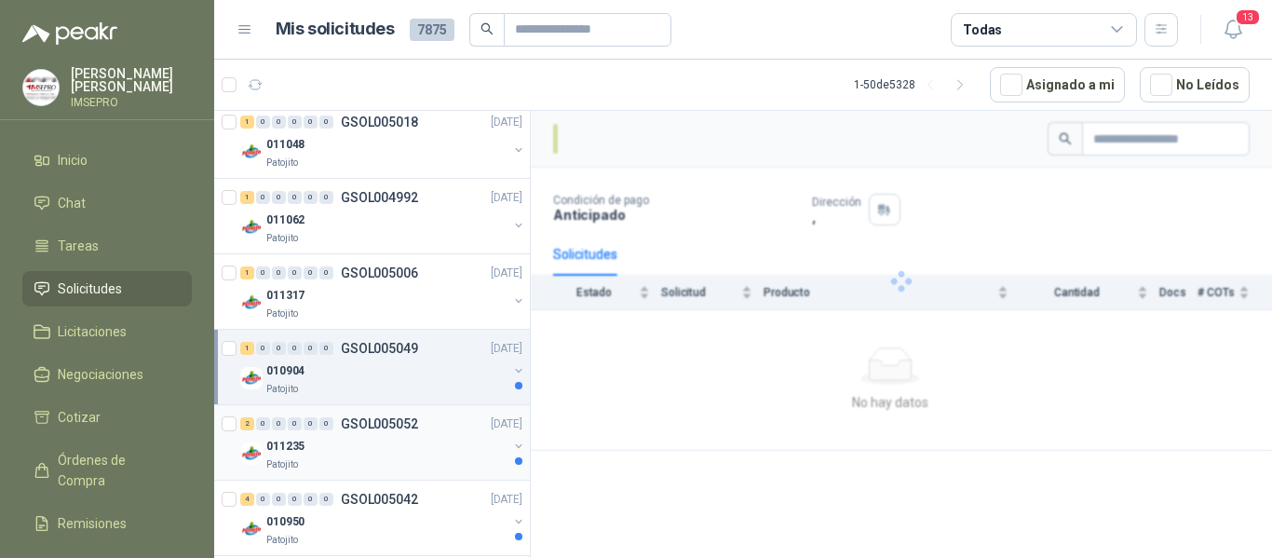
click at [384, 436] on div "011235" at bounding box center [386, 446] width 241 height 22
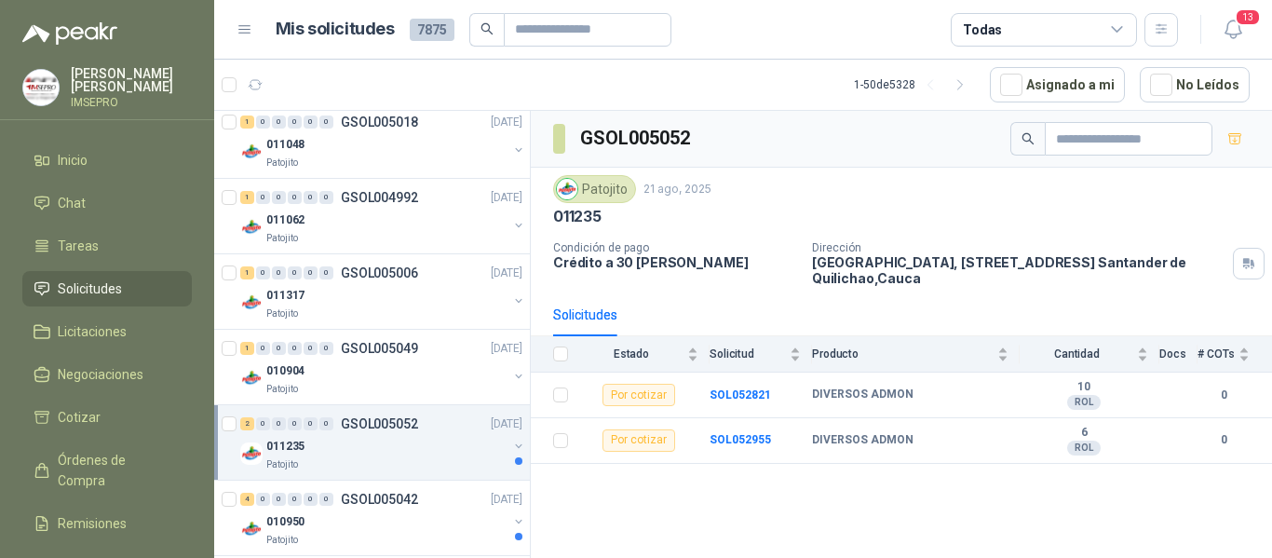
scroll to position [2700, 0]
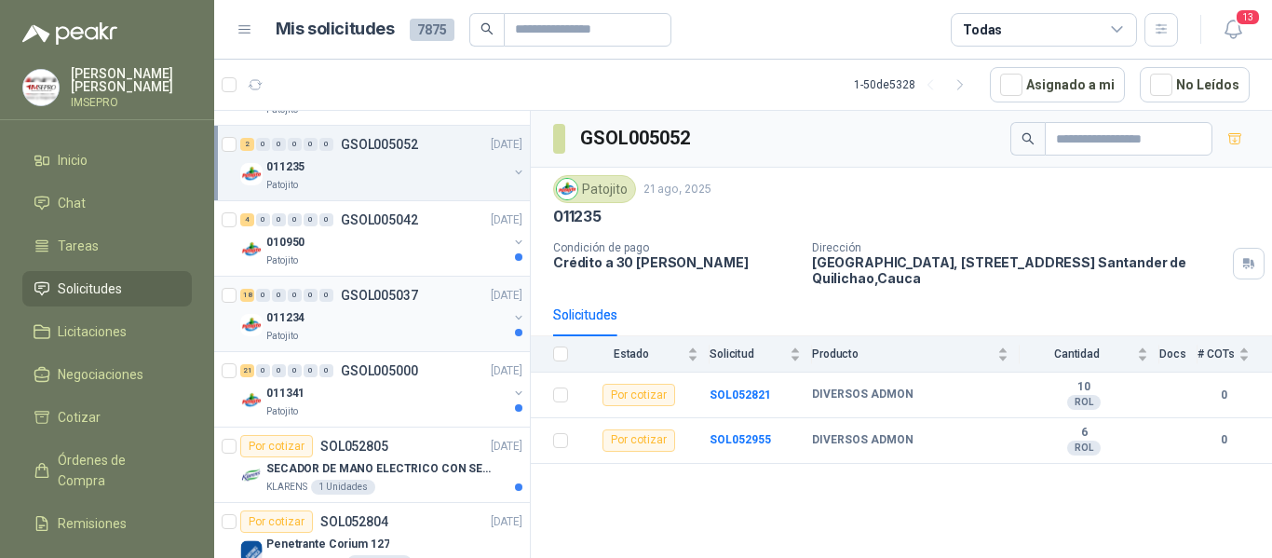
click at [383, 314] on div "011234" at bounding box center [386, 317] width 241 height 22
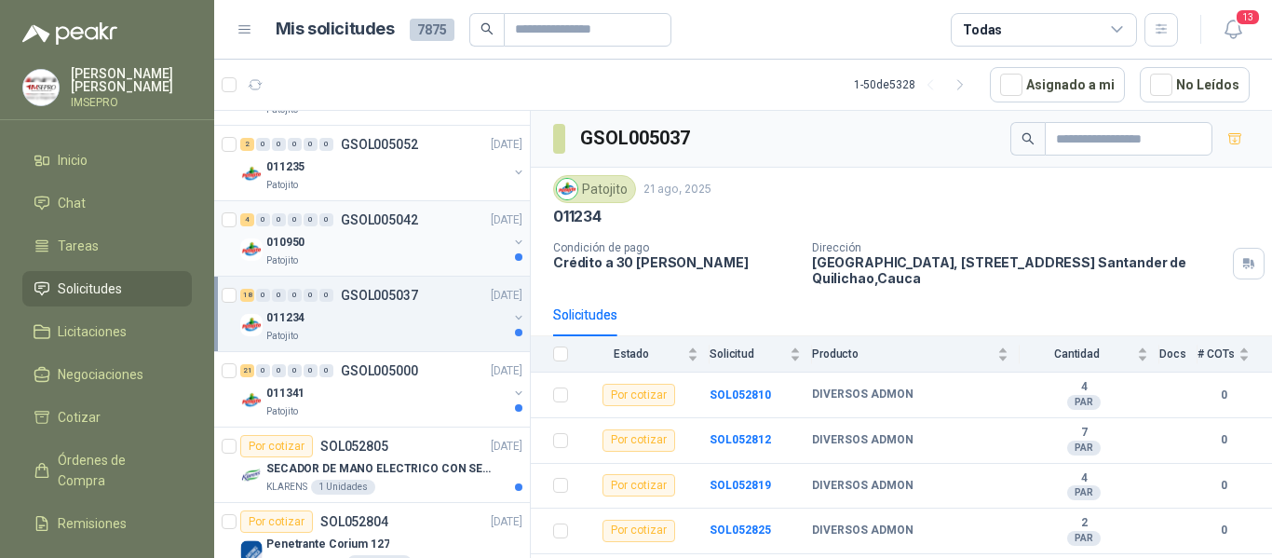
click at [371, 247] on div "010950" at bounding box center [386, 242] width 241 height 22
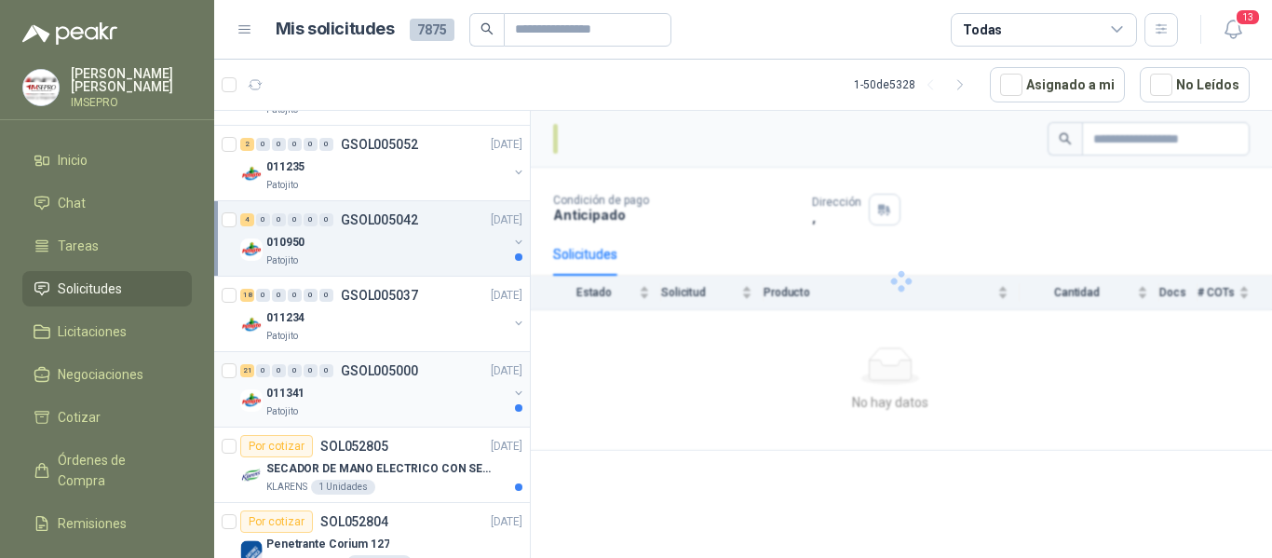
click at [384, 391] on div "011341" at bounding box center [386, 393] width 241 height 22
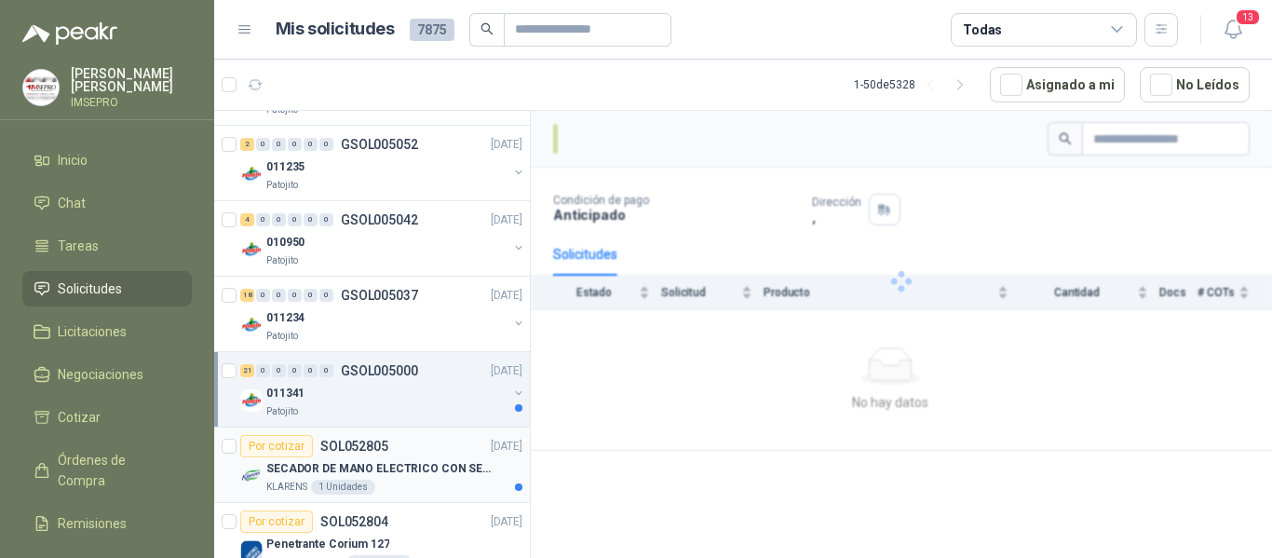
click at [384, 458] on div "SECADOR DE MANO ELECTRICO CON SENSOR" at bounding box center [394, 468] width 256 height 22
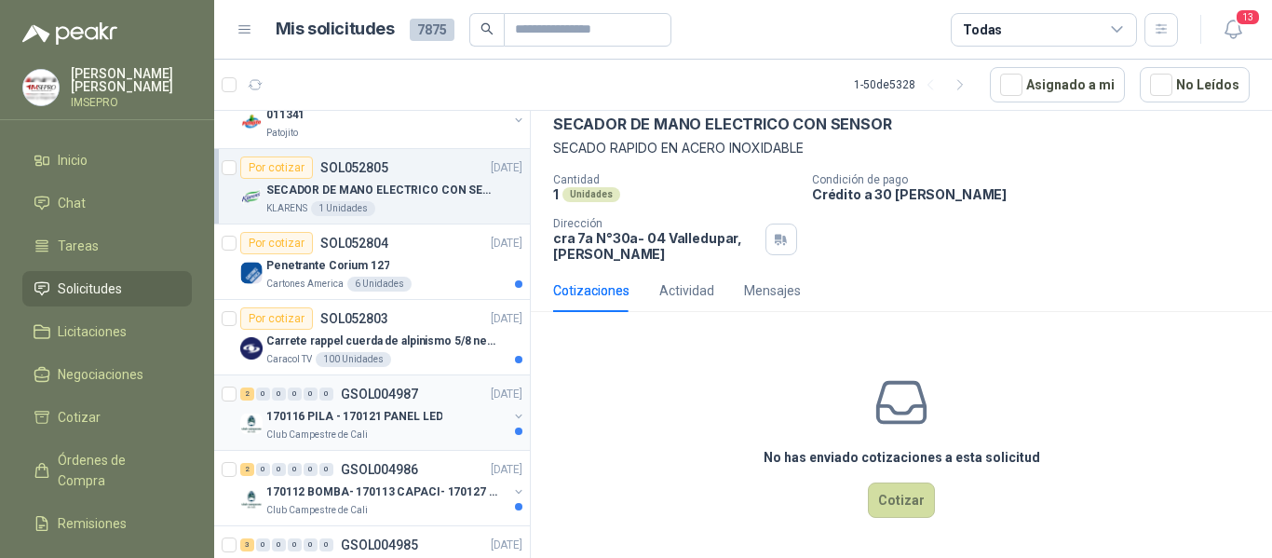
scroll to position [2979, 0]
click at [459, 266] on div "Penetrante Corium 127" at bounding box center [394, 264] width 256 height 22
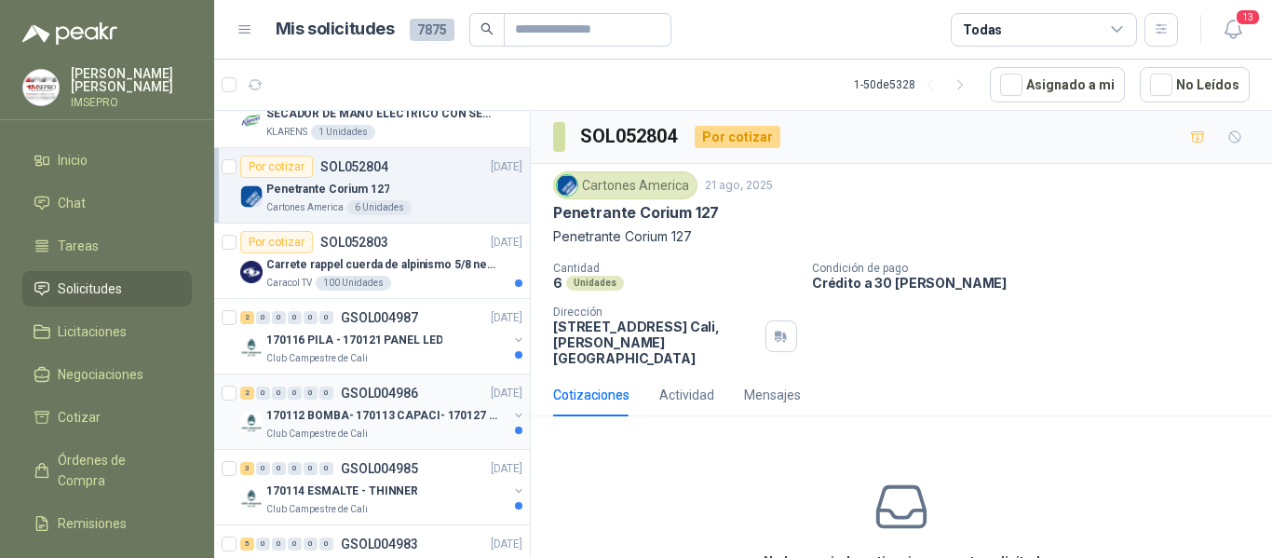
scroll to position [3165, 0]
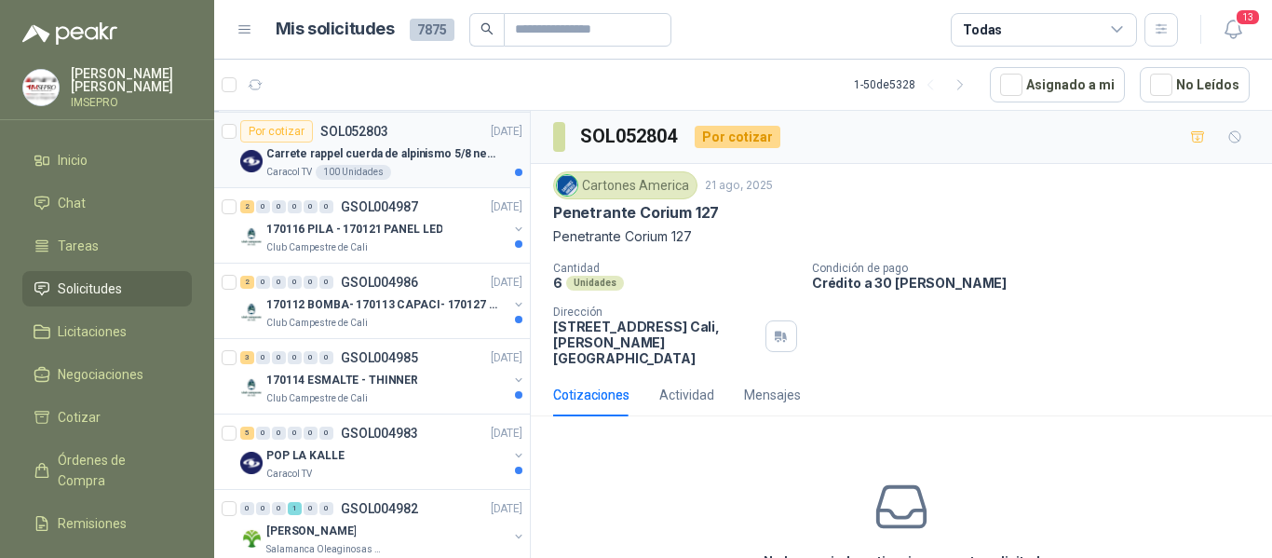
click at [441, 172] on div "Caracol TV 100 Unidades" at bounding box center [394, 172] width 256 height 15
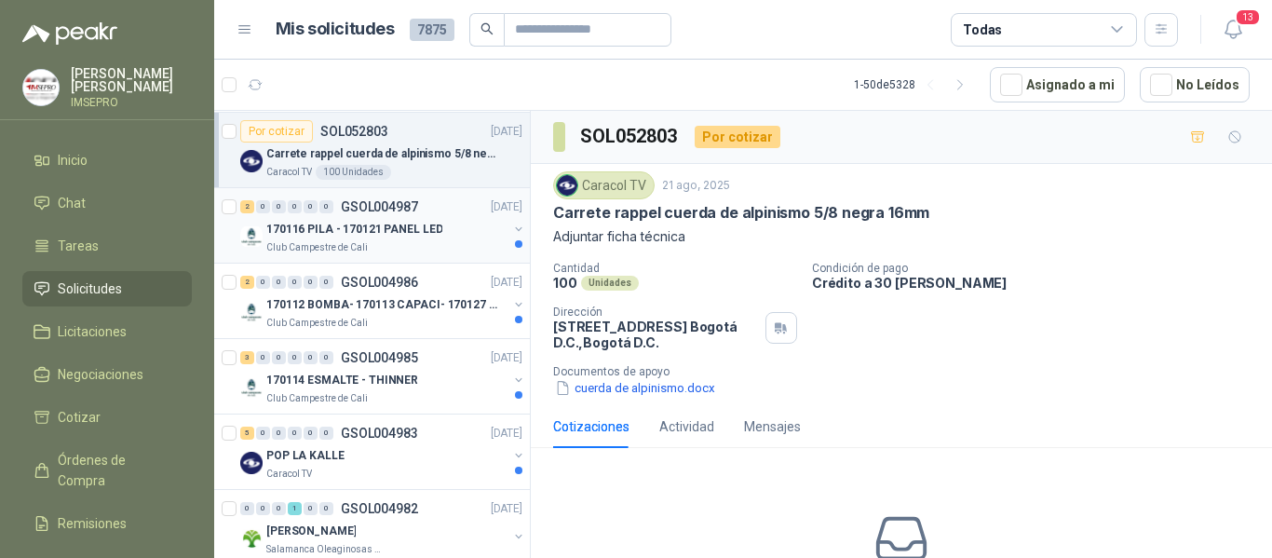
click at [436, 245] on div "Club Campestre de Cali" at bounding box center [386, 247] width 241 height 15
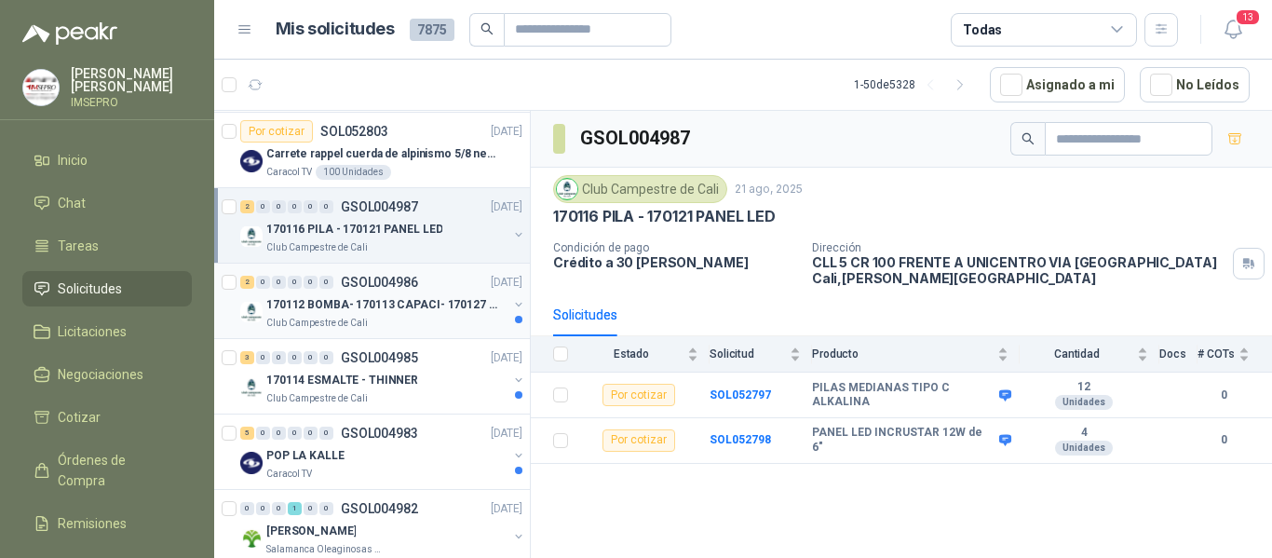
click at [435, 303] on p "170112 BOMBA- 170113 CAPACI- 170127 MOTOR 170119 R" at bounding box center [382, 305] width 232 height 18
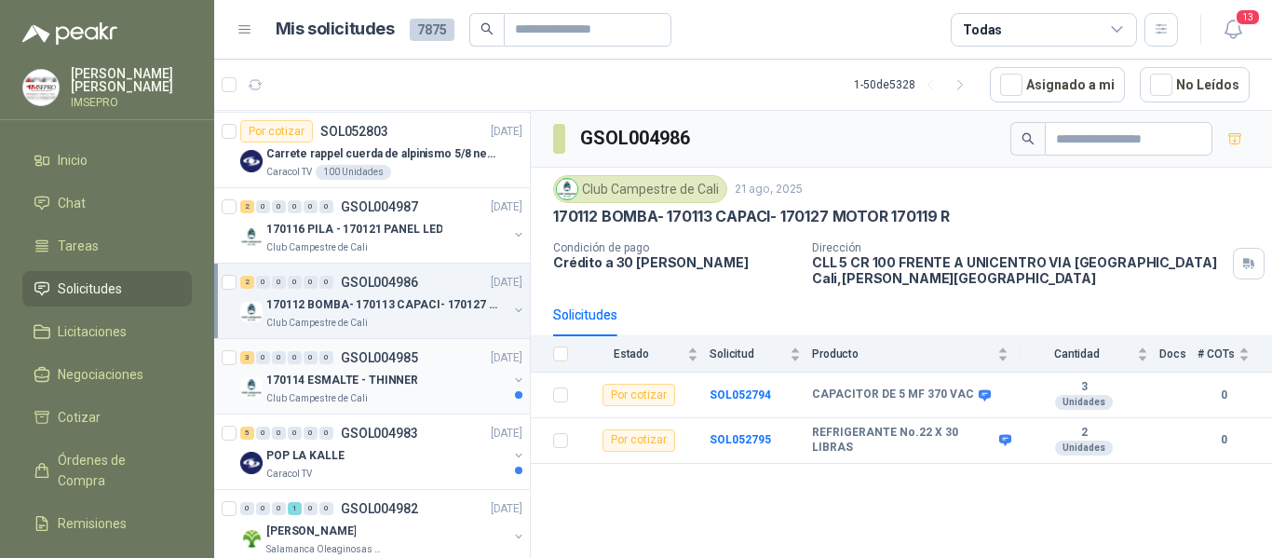
click at [444, 393] on div "Club Campestre de Cali" at bounding box center [386, 398] width 241 height 15
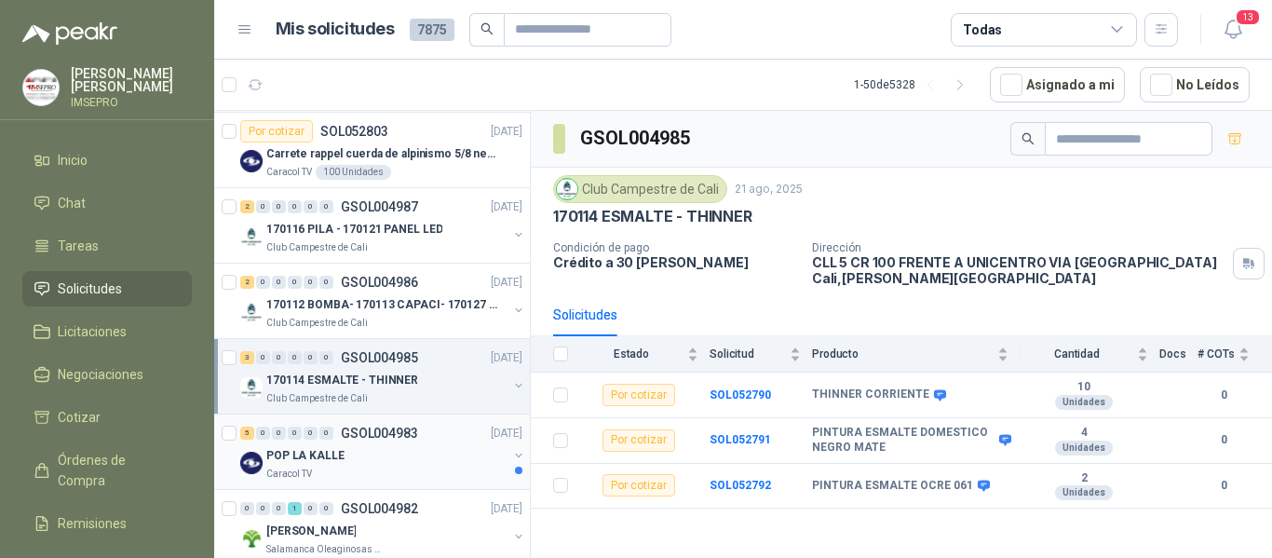
click at [440, 457] on div "POP LA KALLE" at bounding box center [386, 455] width 241 height 22
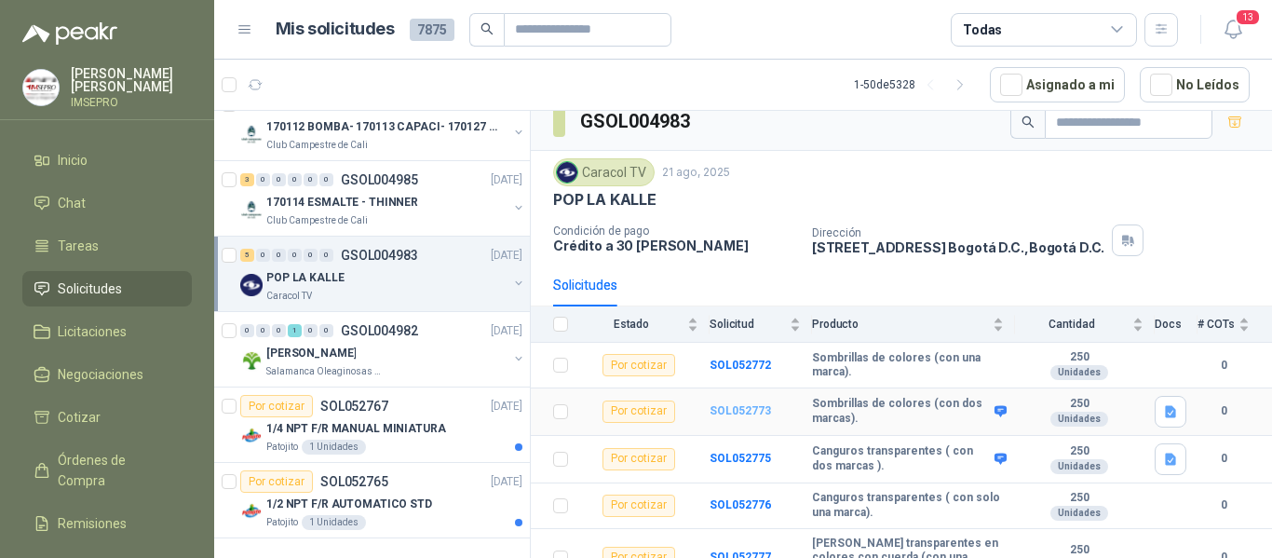
scroll to position [26, 0]
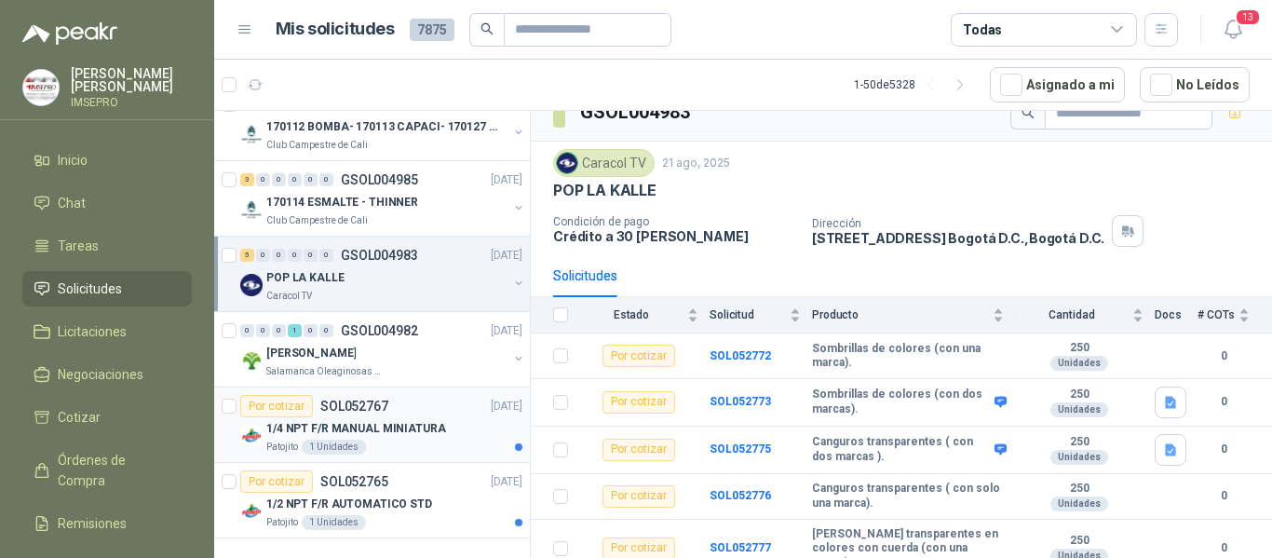
click at [428, 420] on p "1/4 NPT F/R MANUAL MINIATURA" at bounding box center [356, 429] width 180 height 18
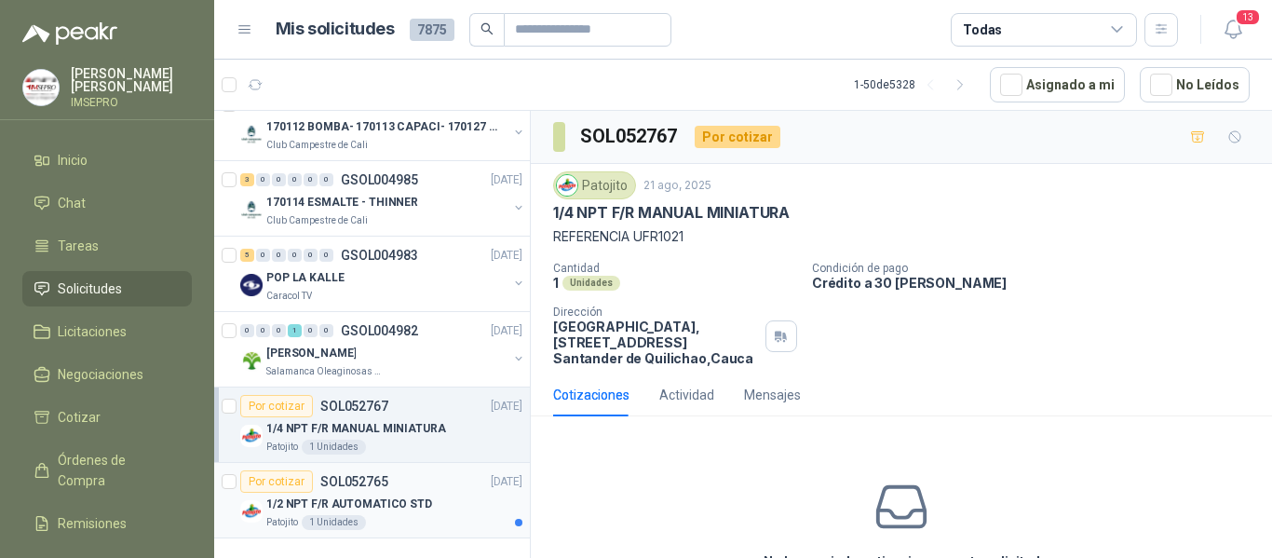
click at [447, 492] on div "1/2 NPT F/R AUTOMATICO STD" at bounding box center [394, 503] width 256 height 22
